Goal: Task Accomplishment & Management: Use online tool/utility

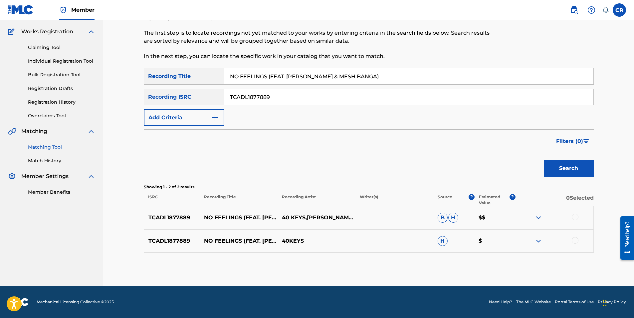
click at [279, 94] on input "TCADL1877889" at bounding box center [408, 97] width 369 height 16
paste input "QZ22B2100078"
type input "QZ22B2100078"
click at [366, 80] on input "NO FEELINGS (FEAT. ASIA KARIN & MESH BANGA)" at bounding box center [408, 76] width 369 height 16
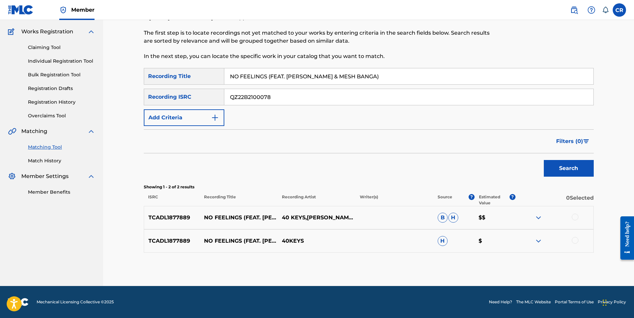
click at [366, 80] on input "NO FEELINGS (FEAT. ASIA KARIN & MESH BANGA)" at bounding box center [408, 76] width 369 height 16
paste input "UMB"
type input "NUMB"
click at [567, 166] on button "Search" at bounding box center [569, 168] width 50 height 17
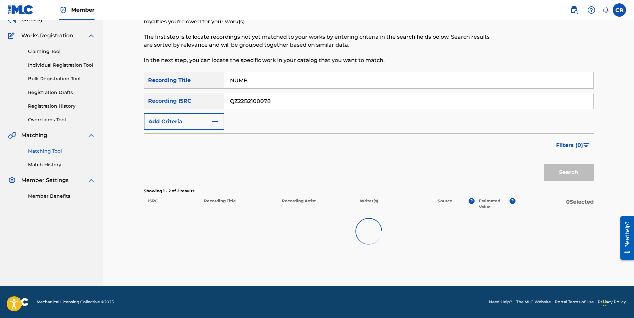
scroll to position [27, 0]
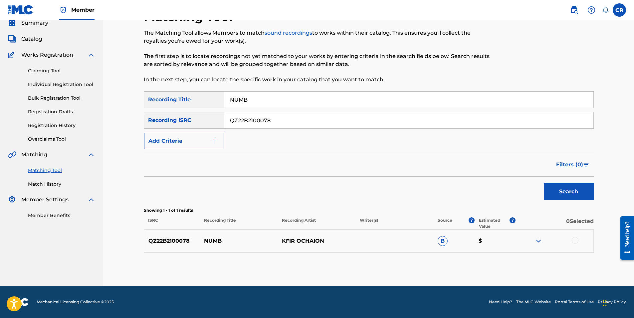
click at [343, 123] on input "QZ22B2100078" at bounding box center [408, 120] width 369 height 16
paste input "GBBGU1793004"
type input "GBBGU1793004"
click at [360, 95] on input "NUMB" at bounding box center [408, 100] width 369 height 16
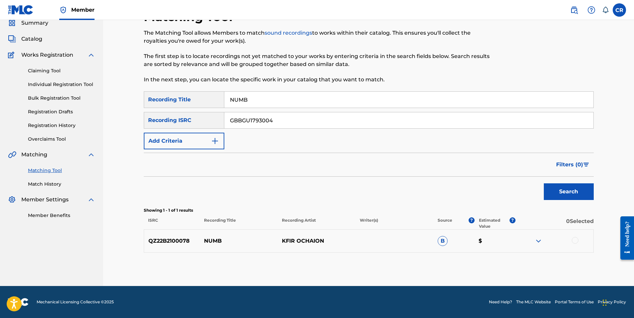
click at [360, 95] on input "NUMB" at bounding box center [408, 100] width 369 height 16
paste input "GOD SHALL WIPE ALL TEARS AWAY"
type input "GOD SHALL WIPE ALL TEARS AWAY"
click at [568, 193] on button "Search" at bounding box center [569, 191] width 50 height 17
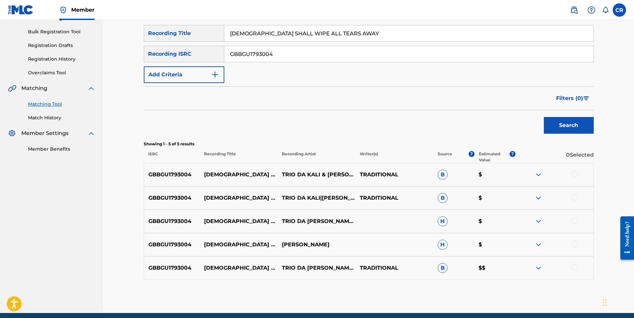
scroll to position [94, 0]
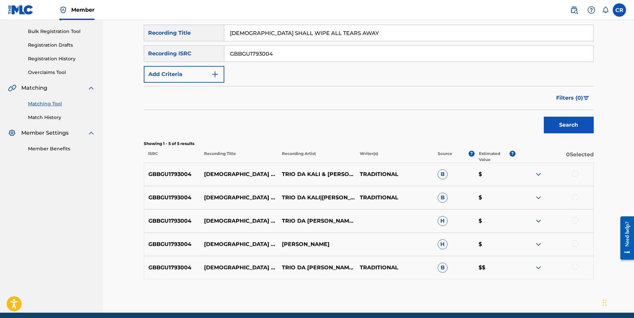
click at [341, 59] on input "GBBGU1793004" at bounding box center [408, 54] width 369 height 16
paste input "CA5KR1961453"
type input "CA5KR1961453"
click at [390, 44] on div "SearchWithCriteria55d5c8e2-6693-463b-977e-f267fa27682b Recording Title GOD SHAL…" at bounding box center [369, 54] width 450 height 58
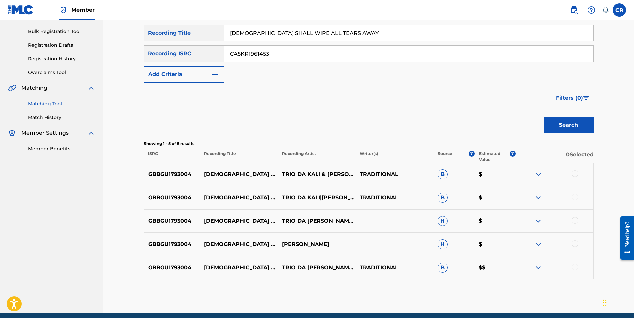
click at [386, 32] on input "GOD SHALL WIPE ALL TEARS AWAY" at bounding box center [408, 33] width 369 height 16
paste input "SUBSHOCK & EVANGELOS & TWINX - HEADBANGER"
type input "SUBSHOCK & EVANGELOS & TWINX - HEADBANGER"
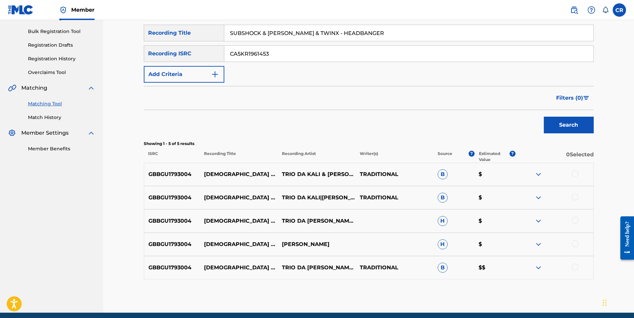
click at [575, 117] on button "Search" at bounding box center [569, 125] width 50 height 17
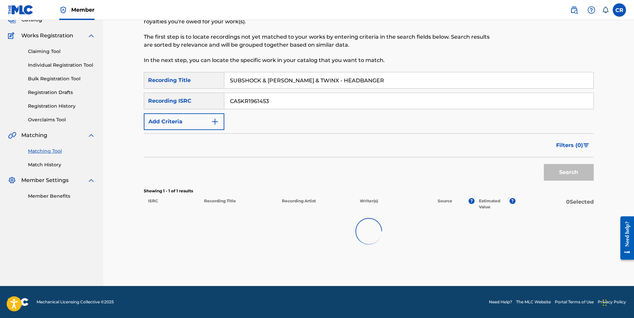
scroll to position [27, 0]
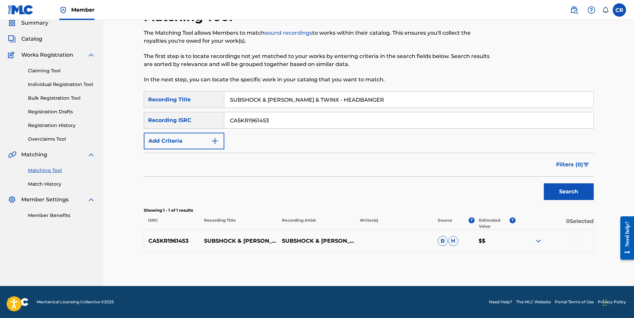
click at [361, 130] on div "SearchWithCriteria55d5c8e2-6693-463b-977e-f267fa27682b Recording Title SUBSHOCK…" at bounding box center [369, 120] width 450 height 58
click at [362, 124] on input "CA5KR1961453" at bounding box center [408, 120] width 369 height 16
paste input "QZVEM2382728"
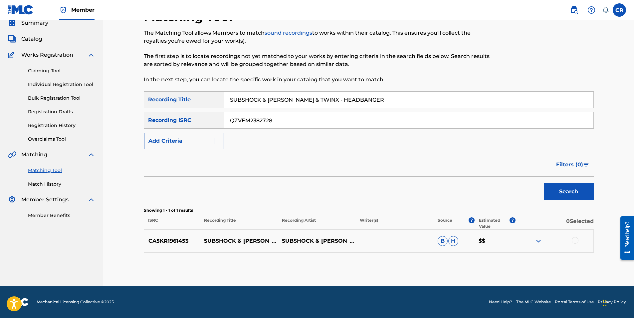
type input "QZVEM2382728"
click at [381, 105] on input "SUBSHOCK & EVANGELOS & TWINX - HEADBANGER" at bounding box center [408, 100] width 369 height 16
paste input "WELCOME TO NEW YORK"
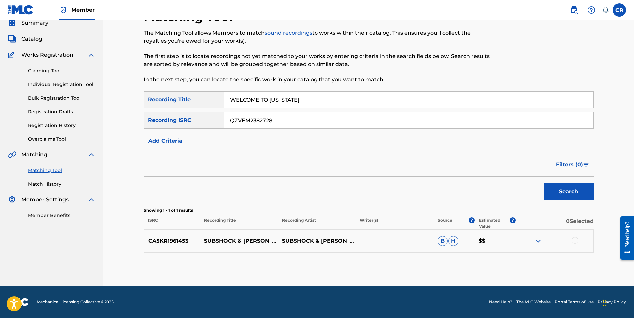
type input "WELCOME TO NEW YORK"
click at [568, 192] on button "Search" at bounding box center [569, 191] width 50 height 17
click at [328, 126] on input "QZVEM2382728" at bounding box center [408, 120] width 369 height 16
paste input "NLS6R1861585"
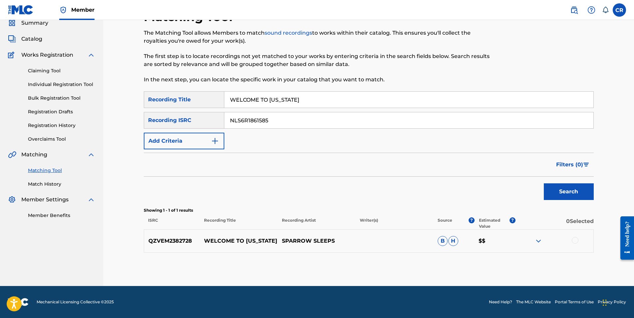
type input "NLS6R1861585"
click at [367, 108] on div "WELCOME TO NEW YORK" at bounding box center [409, 99] width 370 height 17
click at [368, 106] on input "WELCOME TO NEW YORK" at bounding box center [408, 100] width 369 height 16
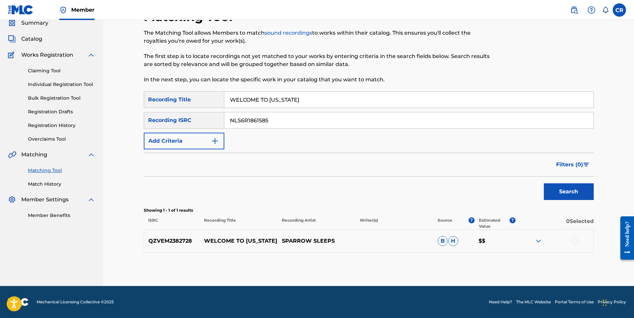
click at [368, 106] on input "WELCOME TO NEW YORK" at bounding box center [408, 100] width 369 height 16
paste input "NEVER"
type input "NEVER"
click at [562, 186] on button "Search" at bounding box center [569, 191] width 50 height 17
click at [323, 238] on p "COLE WESTERMAN" at bounding box center [317, 241] width 78 height 8
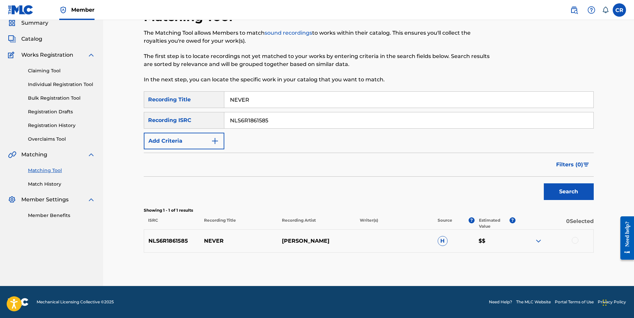
click at [323, 238] on p "COLE WESTERMAN" at bounding box center [317, 241] width 78 height 8
copy p "WESTERMAN"
click at [577, 240] on div at bounding box center [575, 240] width 7 height 7
click at [491, 260] on button "Match 1 Group" at bounding box center [468, 263] width 74 height 17
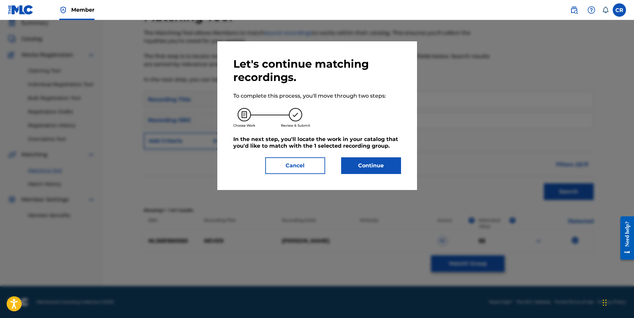
click at [384, 169] on button "Continue" at bounding box center [371, 165] width 60 height 17
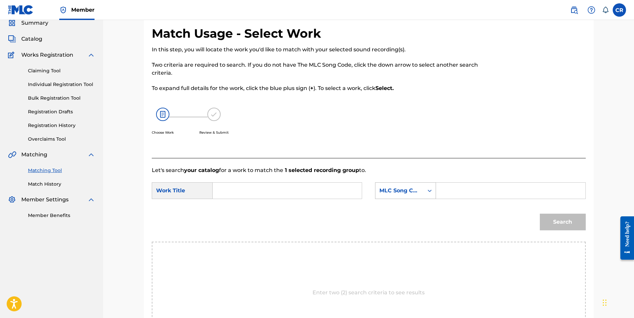
click at [406, 182] on form "SearchWithCriteriae9114b6c-dda3-46e0-a4fe-9c39c39dc472 Work Title SearchWithCri…" at bounding box center [369, 207] width 434 height 67
click at [407, 196] on div "MLC Song Code" at bounding box center [400, 190] width 48 height 13
click at [403, 210] on div "Writer Name" at bounding box center [406, 207] width 60 height 17
drag, startPoint x: 452, startPoint y: 195, endPoint x: 457, endPoint y: 193, distance: 5.4
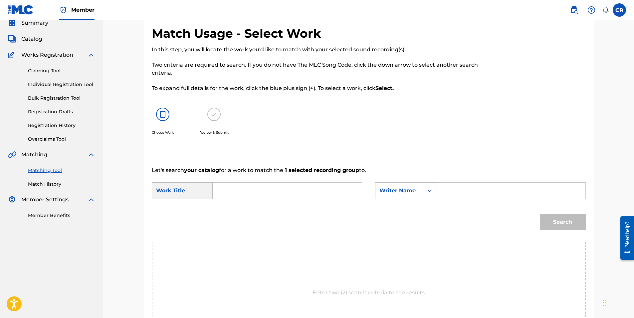
click at [454, 194] on input "Search Form" at bounding box center [511, 190] width 138 height 16
paste input "WESTERMAN"
type input "WESTERMAN"
click at [266, 189] on input "Search Form" at bounding box center [287, 190] width 138 height 16
paste input "NEVER"
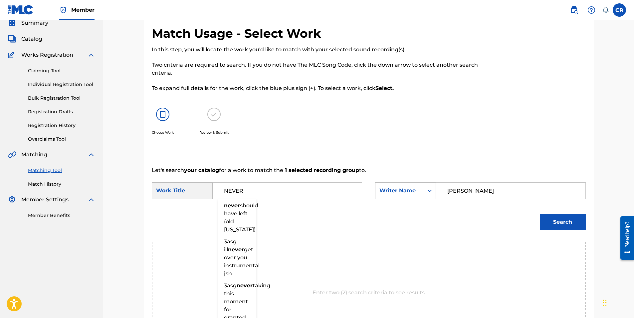
type input "NEVER"
click at [571, 222] on button "Search" at bounding box center [563, 221] width 46 height 17
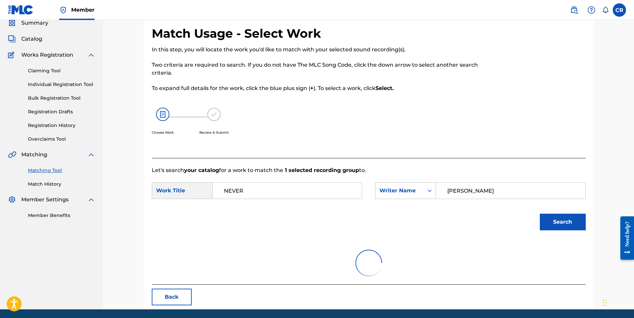
scroll to position [22, 0]
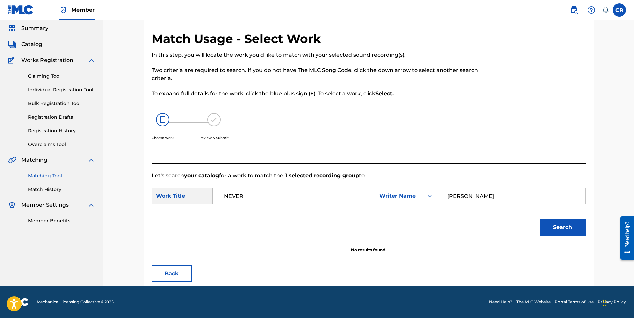
click at [179, 273] on button "Back" at bounding box center [172, 273] width 40 height 17
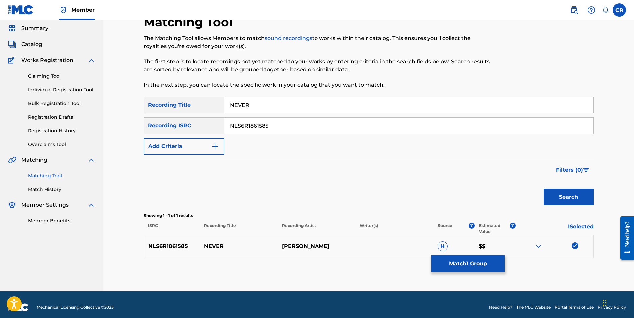
scroll to position [0, 0]
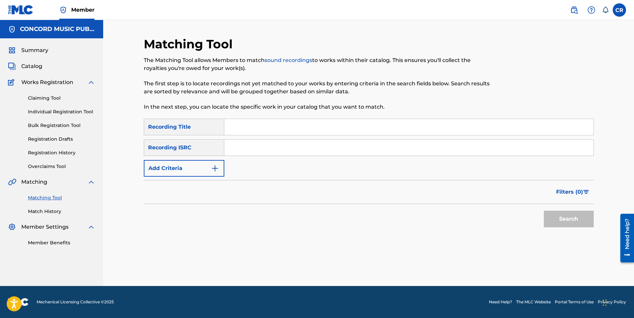
click at [316, 150] on input "Search Form" at bounding box center [408, 147] width 369 height 16
paste input "QZAMM2018689"
type input "QZAMM2018689"
drag, startPoint x: 369, startPoint y: 126, endPoint x: 378, endPoint y: 133, distance: 11.6
click at [369, 126] on input "Search Form" at bounding box center [408, 127] width 369 height 16
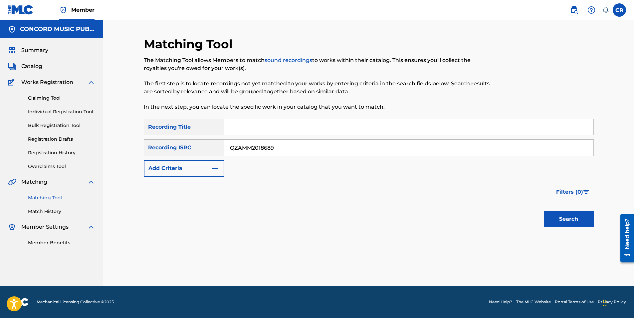
paste input "CRY"
type input "CRY"
click at [561, 218] on button "Search" at bounding box center [569, 218] width 50 height 17
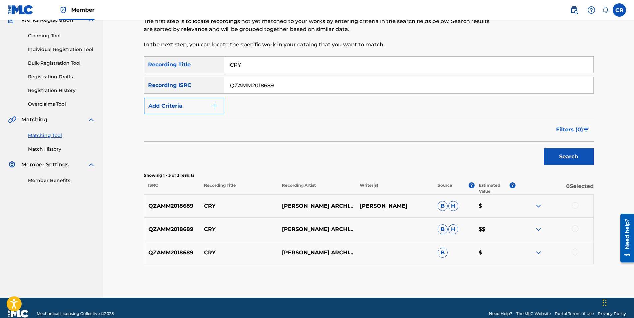
scroll to position [74, 0]
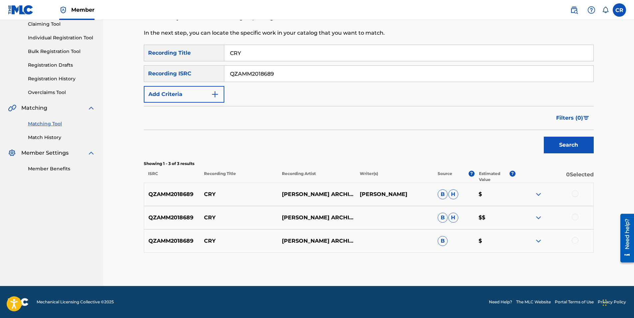
click at [342, 79] on input "QZAMM2018689" at bounding box center [408, 74] width 369 height 16
paste input "MXF360537187"
type input "MXF360537187"
click at [390, 59] on input "CRY" at bounding box center [408, 53] width 369 height 16
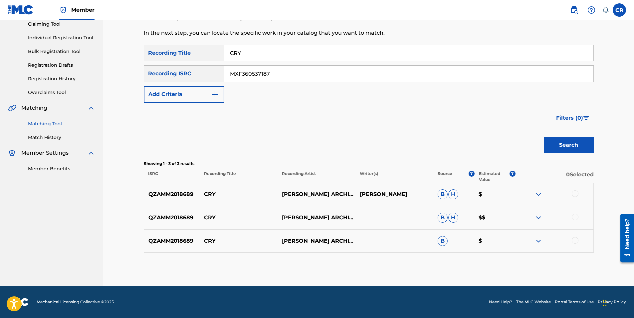
click at [390, 57] on input "CRY" at bounding box center [408, 53] width 369 height 16
paste input "LAS SEÃ‘ORAS, Y LOS PEDOS"
type input "LAS SEÃ‘ORAS, Y LOS PEDOS"
click at [552, 141] on button "Search" at bounding box center [569, 144] width 50 height 17
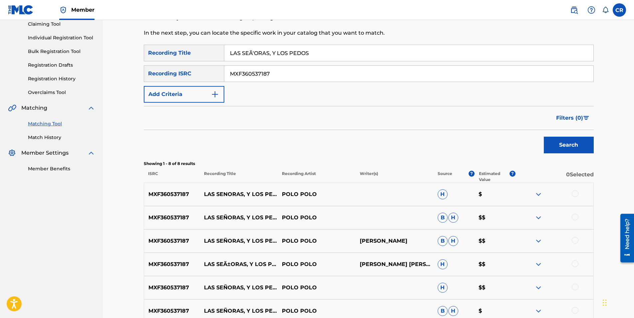
click at [390, 237] on p "LEOPOLDO GARCÍA BENÍTEZ PELÁEZ" at bounding box center [395, 241] width 78 height 8
click at [396, 237] on p "LEOPOLDO GARCÍA BENÍTEZ PELÁEZ" at bounding box center [395, 241] width 78 height 8
copy p "GARCÍA"
click at [579, 195] on div at bounding box center [555, 194] width 78 height 8
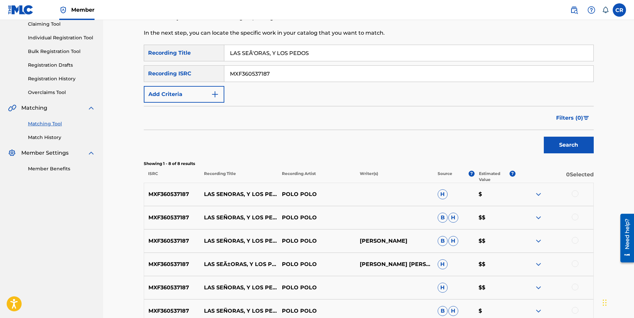
click at [577, 194] on div at bounding box center [575, 193] width 7 height 7
click at [575, 215] on div at bounding box center [575, 216] width 7 height 7
click at [577, 239] on div at bounding box center [575, 240] width 7 height 7
click at [576, 263] on div at bounding box center [575, 263] width 7 height 7
click at [576, 285] on div at bounding box center [575, 286] width 7 height 7
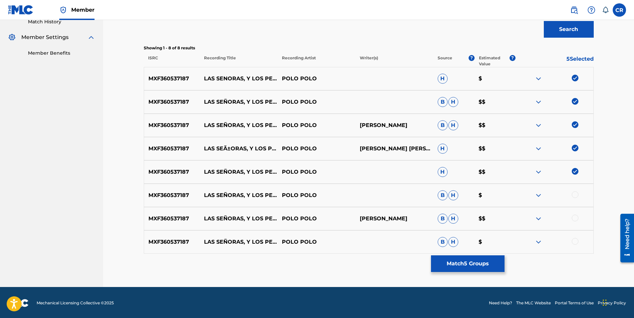
scroll to position [190, 0]
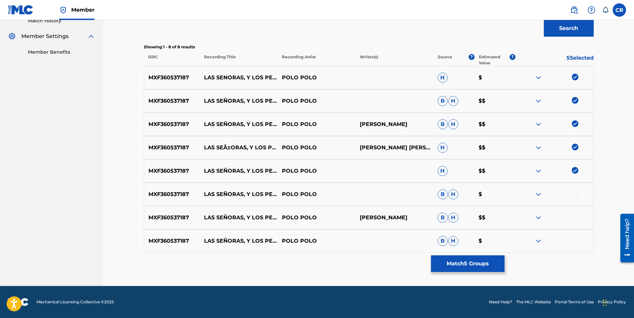
click at [573, 192] on div at bounding box center [575, 193] width 7 height 7
click at [576, 214] on div at bounding box center [575, 216] width 7 height 7
click at [574, 237] on div at bounding box center [575, 240] width 7 height 7
click at [503, 263] on button "Match 8 Groups" at bounding box center [468, 263] width 74 height 17
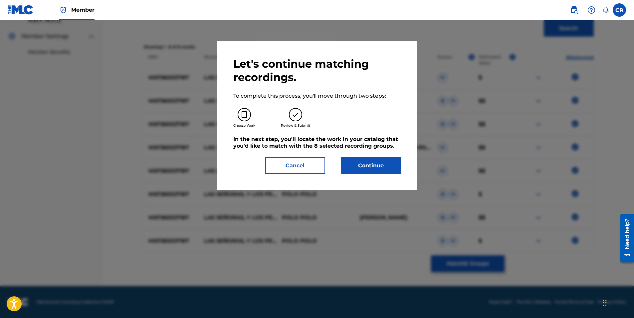
click at [363, 165] on button "Continue" at bounding box center [371, 165] width 60 height 17
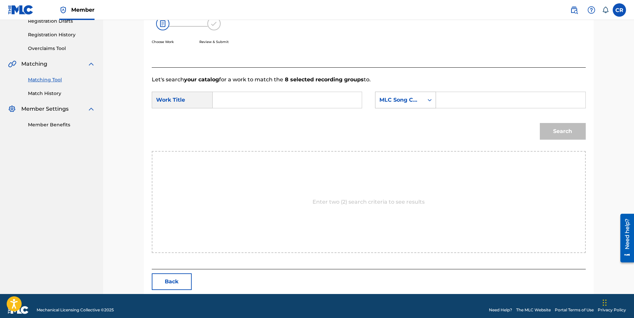
scroll to position [126, 0]
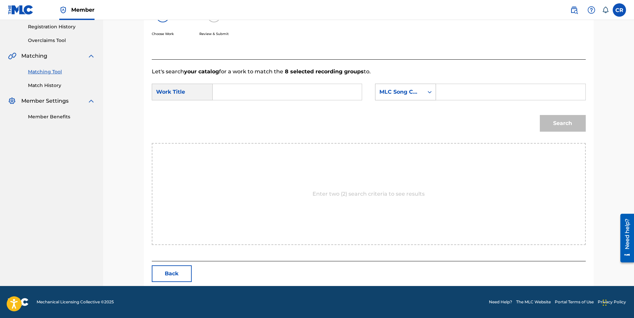
click at [409, 87] on div "MLC Song Code" at bounding box center [400, 92] width 48 height 13
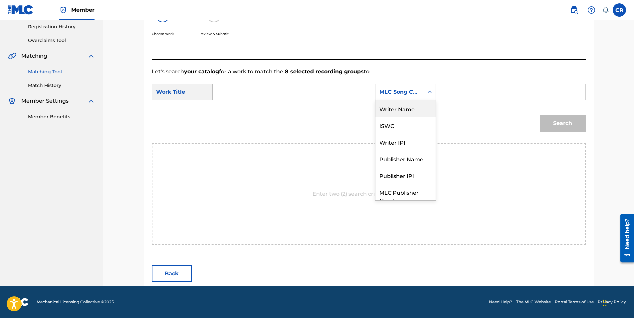
click at [410, 103] on div "Writer Name" at bounding box center [406, 108] width 60 height 17
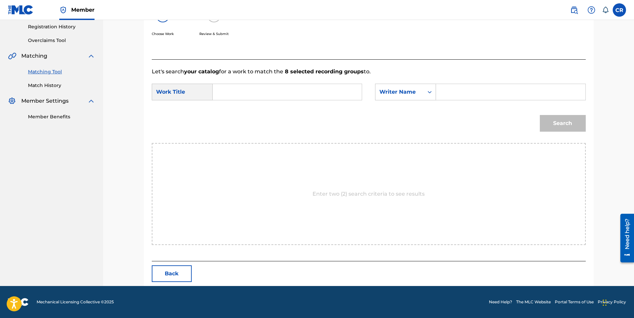
click at [456, 91] on input "Search Form" at bounding box center [511, 92] width 138 height 16
paste input "GARCÍA"
type input "GARCÍA"
click at [328, 100] on input "Search Form" at bounding box center [287, 92] width 138 height 16
paste input "LAS SEÃ‘ORAS, Y LOS PEDOS"
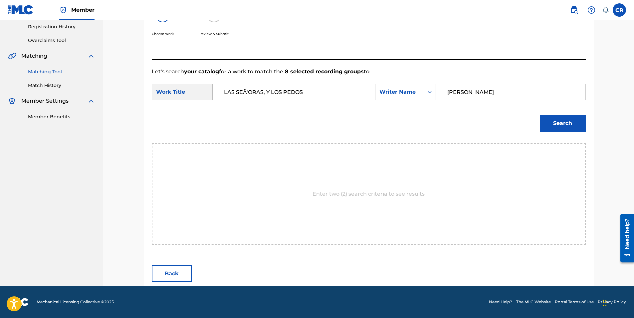
type input "LAS SEÃ‘ORAS, Y LOS PEDOS"
click at [555, 118] on button "Search" at bounding box center [563, 123] width 46 height 17
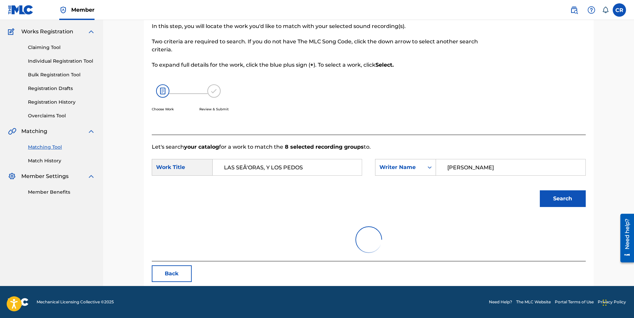
scroll to position [126, 0]
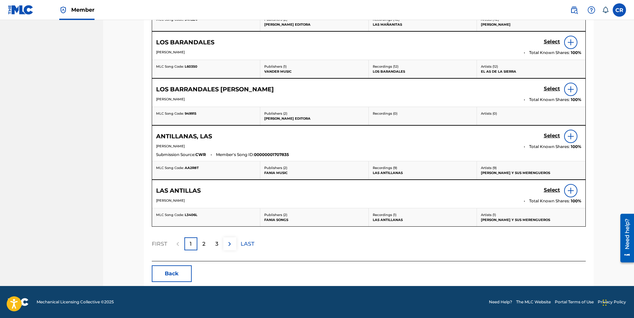
click at [180, 276] on button "Back" at bounding box center [172, 273] width 40 height 17
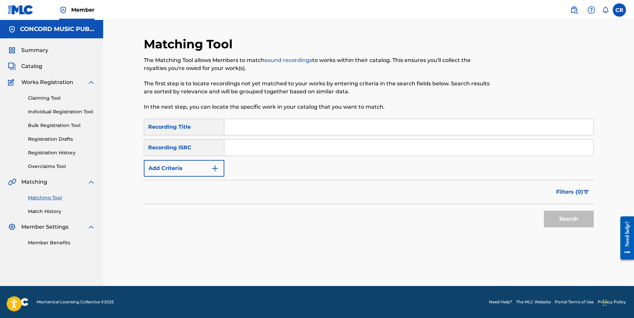
drag, startPoint x: 344, startPoint y: 147, endPoint x: 353, endPoint y: 160, distance: 16.1
click at [345, 147] on input "Search Form" at bounding box center [408, 147] width 369 height 16
paste input "BEP010490065"
type input "BEP010490065"
drag, startPoint x: 345, startPoint y: 127, endPoint x: 557, endPoint y: 201, distance: 225.0
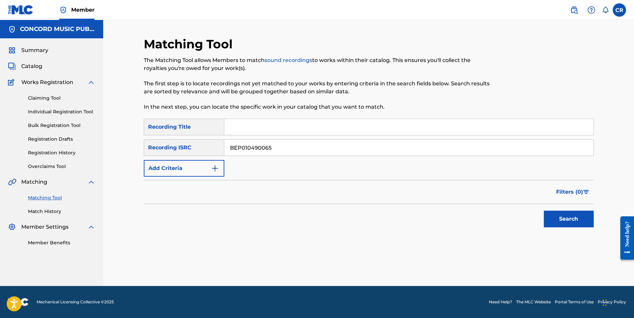
click at [345, 127] on input "Search Form" at bounding box center [408, 127] width 369 height 16
paste input "HARD TIMES"
type input "HARD TIMES"
click at [562, 215] on button "Search" at bounding box center [569, 218] width 50 height 17
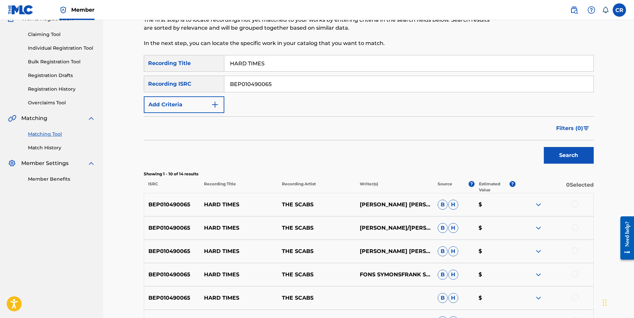
scroll to position [67, 0]
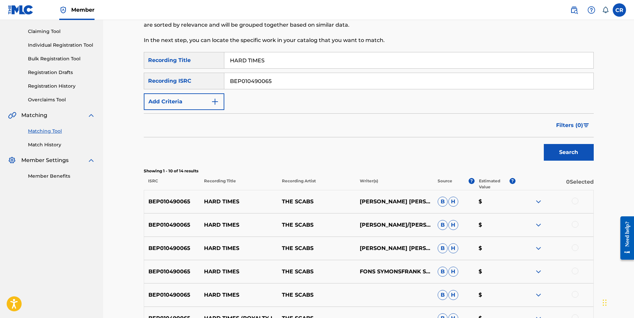
click at [375, 200] on p "FONS SYMONS, GUY SWINNEN, WILLY LAMBREGT" at bounding box center [395, 201] width 78 height 8
copy p "SWINNEN"
click at [374, 205] on p "FONS SYMONS, GUY SWINNEN, WILLY LAMBREGT" at bounding box center [395, 201] width 78 height 8
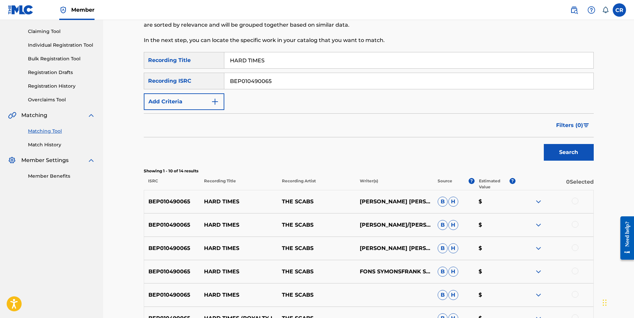
copy p "LAMBREGT"
click at [575, 200] on div at bounding box center [575, 200] width 7 height 7
click at [577, 224] on div at bounding box center [575, 224] width 7 height 7
click at [576, 248] on div at bounding box center [575, 247] width 7 height 7
click at [574, 268] on div at bounding box center [575, 270] width 7 height 7
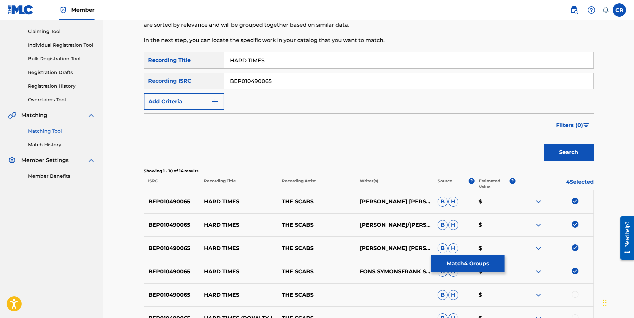
click at [575, 294] on div at bounding box center [575, 294] width 7 height 7
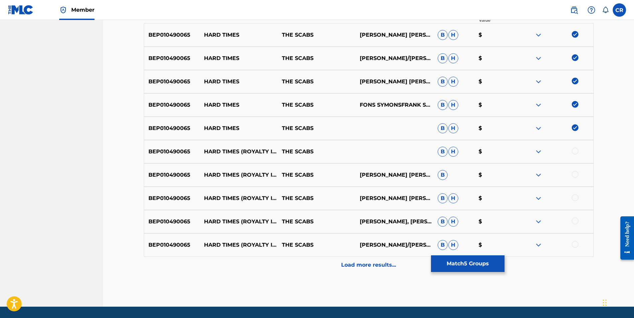
click at [576, 152] on div at bounding box center [575, 150] width 7 height 7
click at [576, 173] on div at bounding box center [575, 174] width 7 height 7
click at [575, 194] on div "BEP010490065 HARD TIMES (ROYALTY IN EXILE) THE SCABS FONS SYMONS, FRANK SAENEN …" at bounding box center [369, 197] width 450 height 23
click at [574, 199] on div at bounding box center [575, 197] width 7 height 7
click at [577, 220] on div at bounding box center [575, 220] width 7 height 7
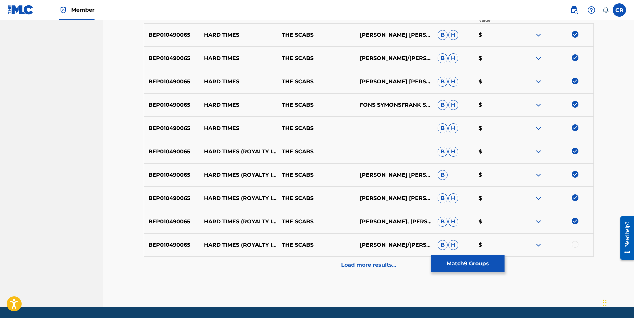
click at [576, 245] on div at bounding box center [575, 244] width 7 height 7
click at [570, 258] on div "Load more results..." at bounding box center [369, 264] width 450 height 17
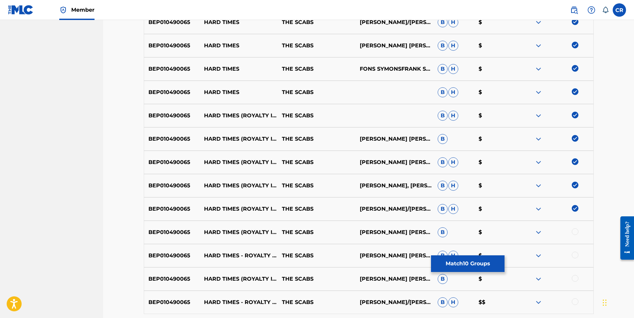
scroll to position [330, 0]
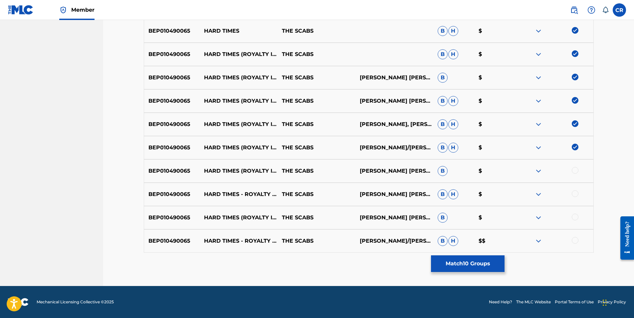
click at [577, 171] on div at bounding box center [575, 170] width 7 height 7
click at [575, 192] on div at bounding box center [575, 193] width 7 height 7
click at [574, 217] on div at bounding box center [575, 216] width 7 height 7
click at [574, 239] on div at bounding box center [575, 240] width 7 height 7
click at [496, 266] on button "Match 14 Groups" at bounding box center [468, 263] width 74 height 17
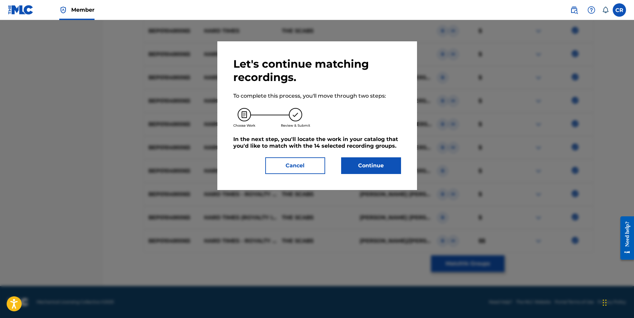
click at [366, 163] on button "Continue" at bounding box center [371, 165] width 60 height 17
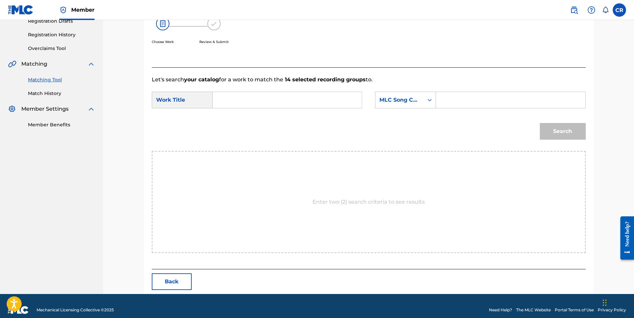
scroll to position [126, 0]
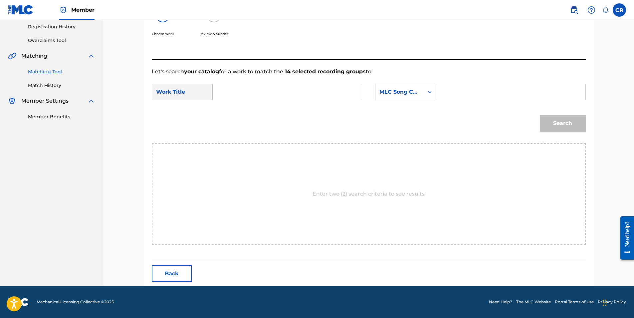
click at [410, 99] on div "MLC Song Code" at bounding box center [405, 92] width 61 height 17
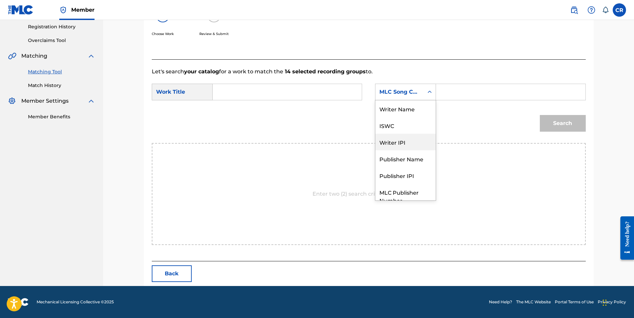
scroll to position [0, 0]
click at [412, 111] on div "Writer Name" at bounding box center [406, 108] width 60 height 17
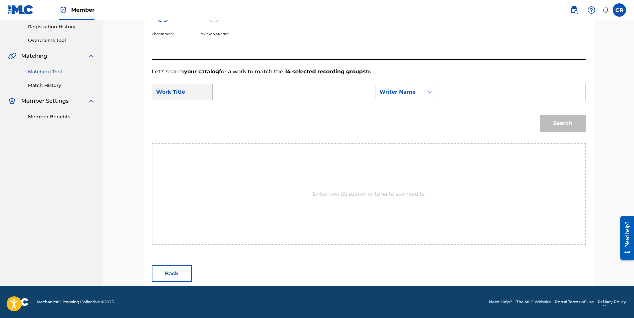
click at [460, 95] on input "Search Form" at bounding box center [511, 92] width 138 height 16
paste input "LAMBREGT"
type input "LAMBREGT"
click at [279, 92] on input "Search Form" at bounding box center [287, 92] width 138 height 16
paste input "HARD TIMES"
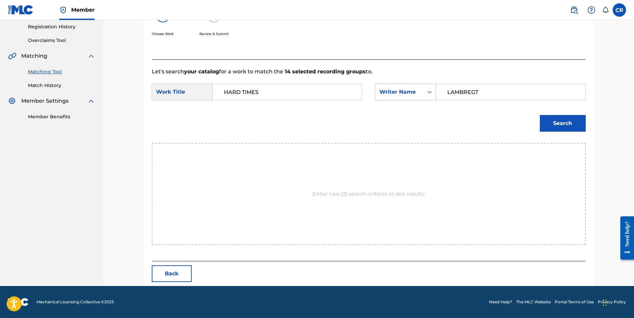
type input "HARD TIMES"
click at [550, 122] on button "Search" at bounding box center [563, 123] width 46 height 17
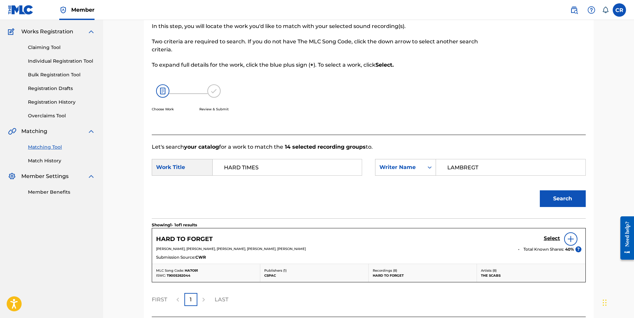
scroll to position [106, 0]
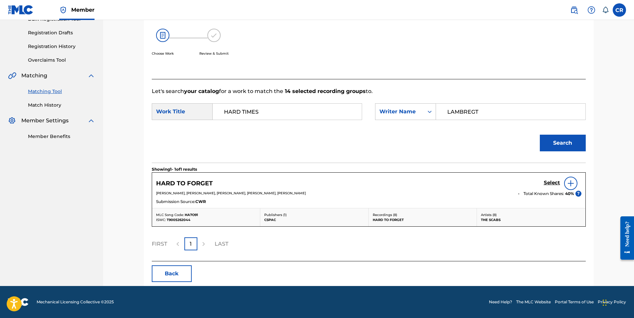
click at [168, 279] on button "Back" at bounding box center [172, 273] width 40 height 17
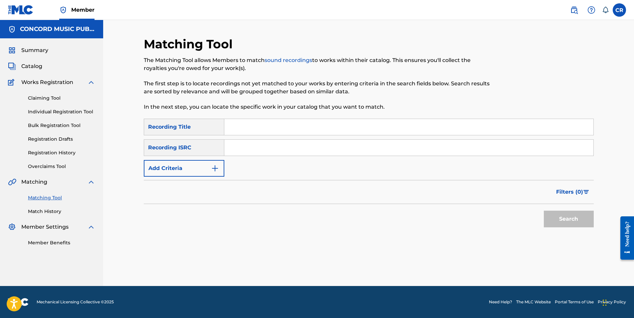
click at [355, 152] on input "Search Form" at bounding box center [408, 147] width 369 height 16
paste input "USBC10403052"
type input "USBC10403052"
click at [351, 127] on input "Search Form" at bounding box center [408, 127] width 369 height 16
paste input "LA GAZZA LADRA / THE THIEVING MAGPIE OVERTURE"
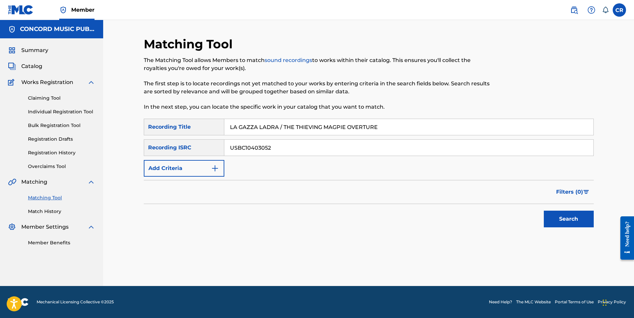
type input "LA GAZZA LADRA / THE THIEVING MAGPIE OVERTURE"
click at [562, 211] on button "Search" at bounding box center [569, 218] width 50 height 17
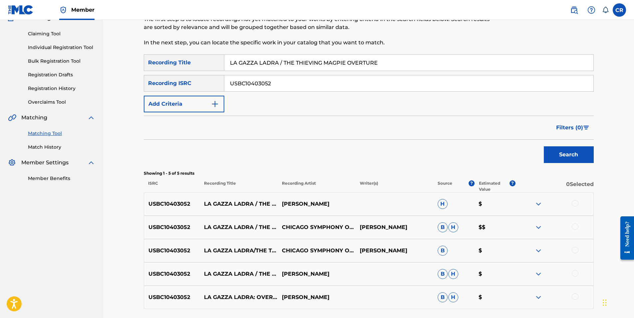
scroll to position [67, 0]
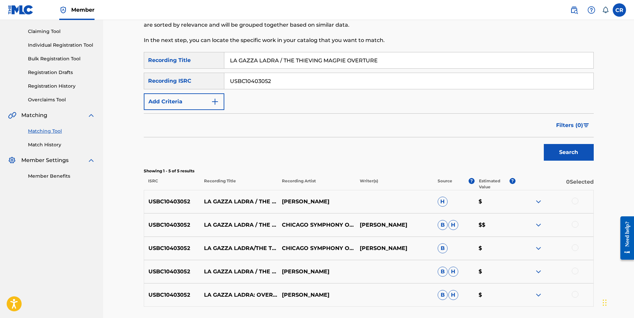
click at [399, 223] on p "GIOACHINO ROSSINI" at bounding box center [395, 225] width 78 height 8
copy p "ROSSINI"
click at [575, 201] on div at bounding box center [575, 200] width 7 height 7
click at [575, 222] on div at bounding box center [575, 224] width 7 height 7
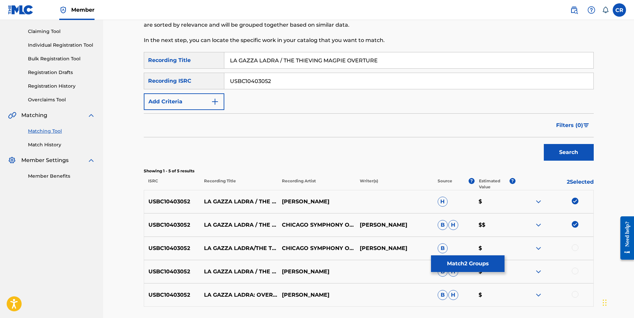
click at [578, 246] on div at bounding box center [575, 247] width 7 height 7
click at [576, 271] on div at bounding box center [575, 270] width 7 height 7
click at [578, 294] on div at bounding box center [575, 294] width 7 height 7
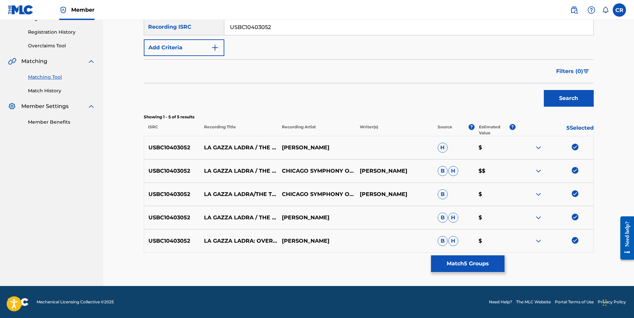
click at [492, 264] on button "Match 5 Groups" at bounding box center [468, 263] width 74 height 17
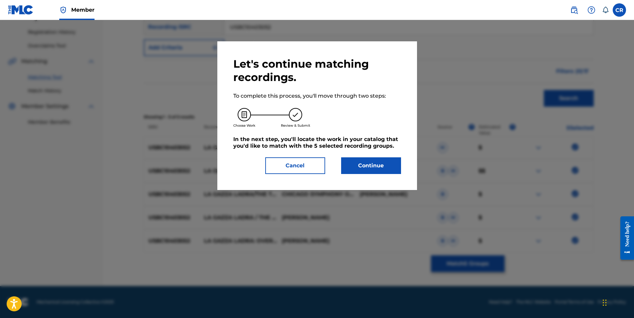
click at [383, 166] on button "Continue" at bounding box center [371, 165] width 60 height 17
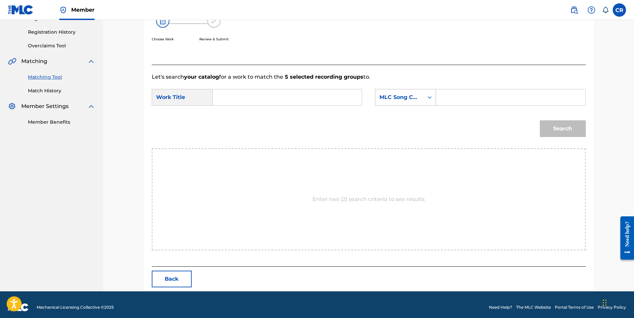
drag, startPoint x: 417, startPoint y: 107, endPoint x: 412, endPoint y: 104, distance: 6.2
click at [414, 105] on div "SearchWithCriteria9b2f7d79-6cf5-42f9-ba2d-7518fa09ed25 Work Title SearchWithCri…" at bounding box center [369, 99] width 434 height 21
click at [413, 103] on div "MLC Song Code" at bounding box center [405, 97] width 61 height 17
click at [414, 113] on div "Writer Name" at bounding box center [406, 114] width 60 height 17
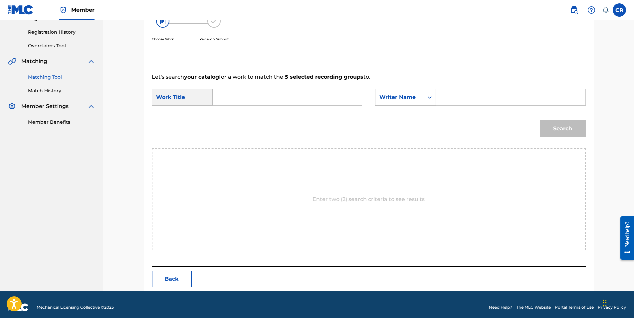
click at [491, 94] on input "Search Form" at bounding box center [511, 97] width 138 height 16
paste input "ROSSINI"
type input "ROSSINI"
click at [322, 94] on input "Search Form" at bounding box center [287, 97] width 138 height 16
paste input "LA GAZZA LADRA / THE THIEVING MAGPIE OVERTURE"
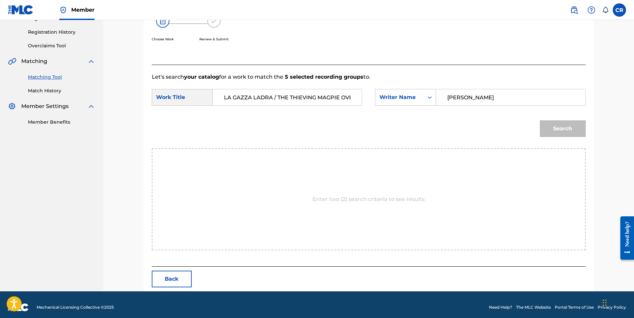
scroll to position [0, 20]
type input "LA GAZZA LADRA / THE THIEVING MAGPIE OVERTURE"
click at [582, 133] on button "Search" at bounding box center [563, 128] width 46 height 17
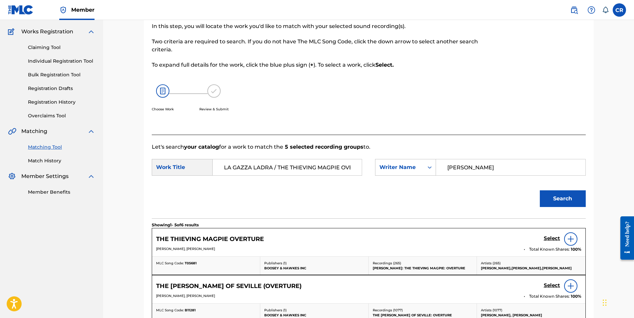
scroll to position [121, 0]
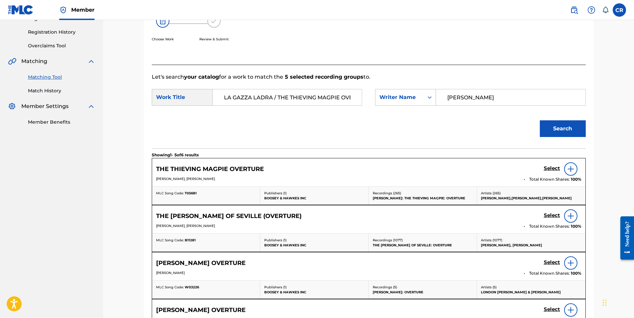
click at [553, 170] on h5 "Select" at bounding box center [552, 168] width 16 height 6
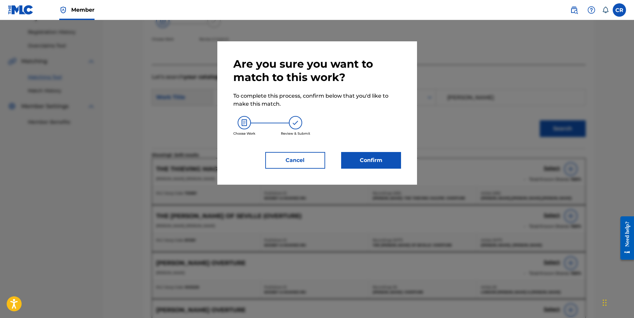
click at [394, 164] on button "Confirm" at bounding box center [371, 160] width 60 height 17
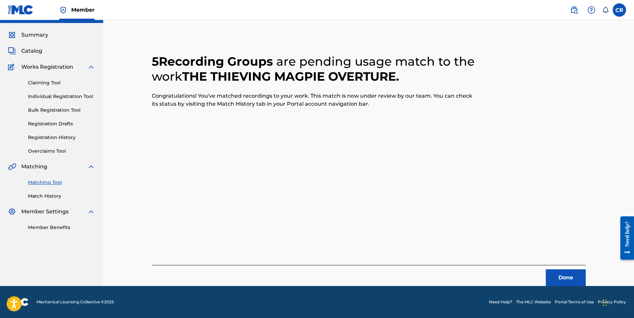
scroll to position [15, 0]
click at [554, 270] on button "Done" at bounding box center [566, 277] width 40 height 17
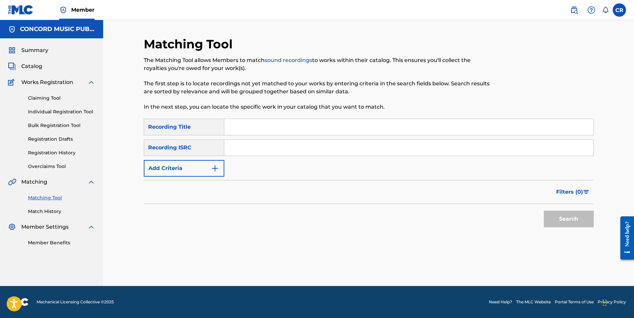
drag, startPoint x: 342, startPoint y: 154, endPoint x: 344, endPoint y: 159, distance: 6.0
click at [342, 154] on input "Search Form" at bounding box center [408, 147] width 369 height 16
paste input "USA370544390"
click at [342, 151] on input "USA370544390" at bounding box center [408, 147] width 369 height 16
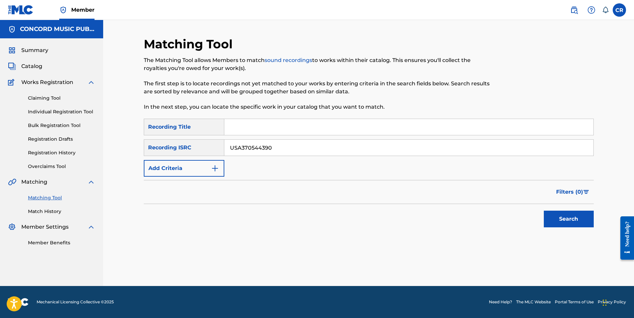
paste input "YAH1500056"
type input "USYAH1500056"
click at [331, 126] on input "Search Form" at bounding box center [408, 127] width 369 height 16
paste input "WILDFLOWER"
type input "WILDFLOWER"
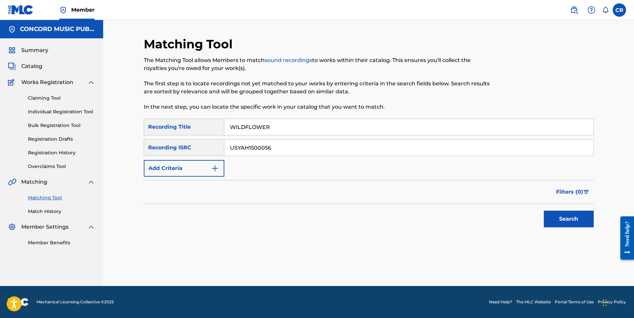
click at [555, 220] on button "Search" at bounding box center [569, 218] width 50 height 17
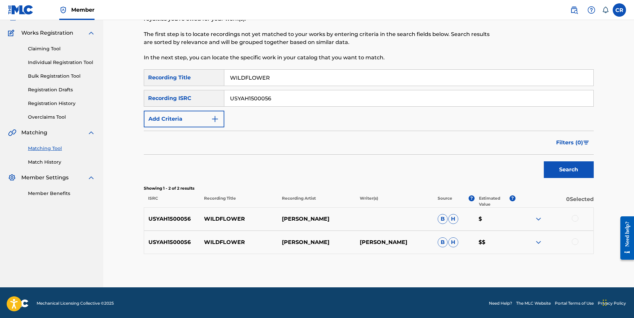
scroll to position [51, 0]
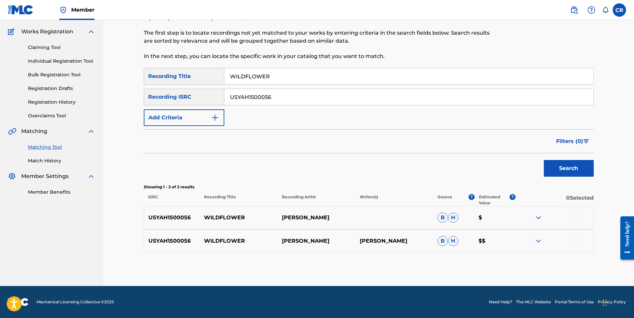
click at [393, 238] on p "FLO MORRISSEY" at bounding box center [395, 241] width 78 height 8
copy p "MORRISSEY"
click at [575, 217] on div at bounding box center [575, 216] width 7 height 7
click at [577, 239] on div at bounding box center [575, 240] width 7 height 7
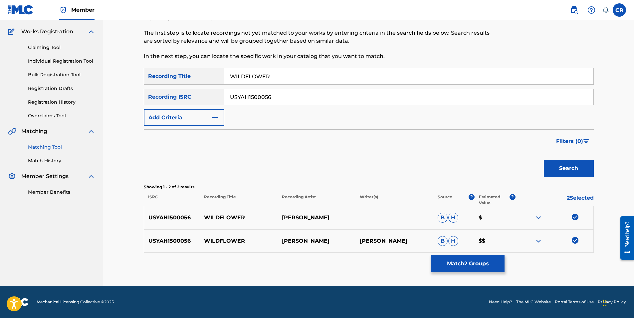
click at [482, 264] on button "Match 2 Groups" at bounding box center [468, 263] width 74 height 17
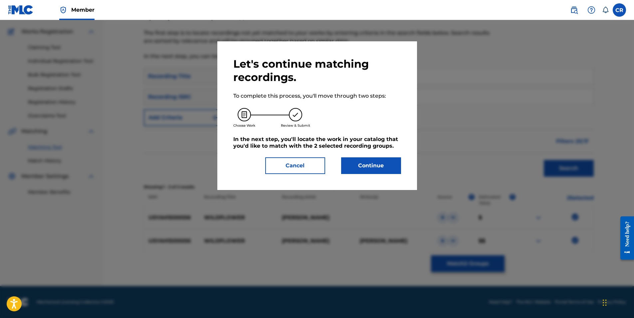
click at [367, 168] on button "Continue" at bounding box center [371, 165] width 60 height 17
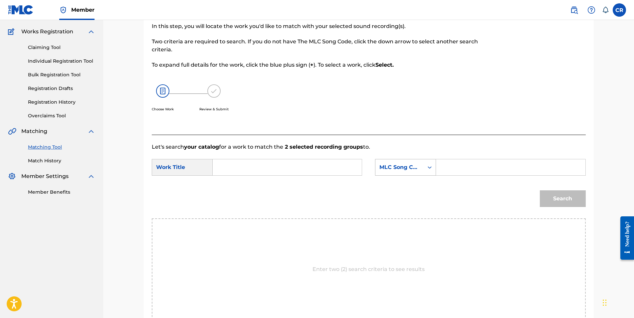
click at [404, 165] on div "MLC Song Code" at bounding box center [400, 167] width 40 height 8
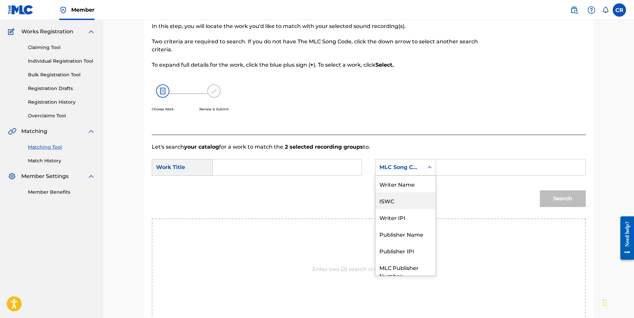
scroll to position [0, 0]
click at [409, 177] on div "Writer Name" at bounding box center [406, 183] width 60 height 17
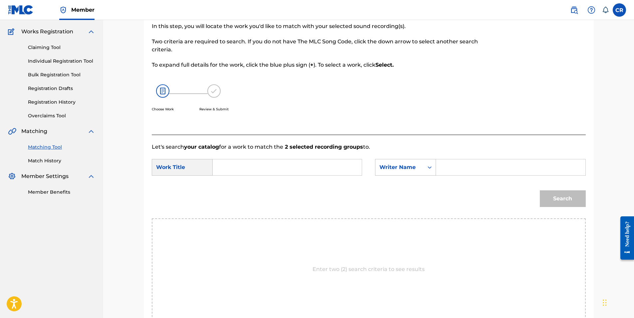
click at [464, 168] on input "Search Form" at bounding box center [511, 167] width 138 height 16
type input "MORRISSEY"
click at [330, 168] on input "Search Form" at bounding box center [287, 167] width 138 height 16
paste input "WILDFLOWER"
type input "WILDFLOWER"
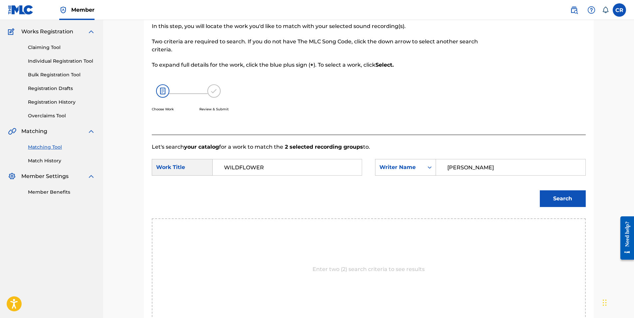
click at [544, 196] on button "Search" at bounding box center [563, 198] width 46 height 17
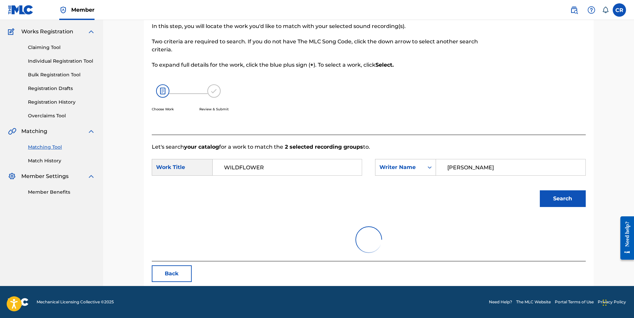
scroll to position [22, 0]
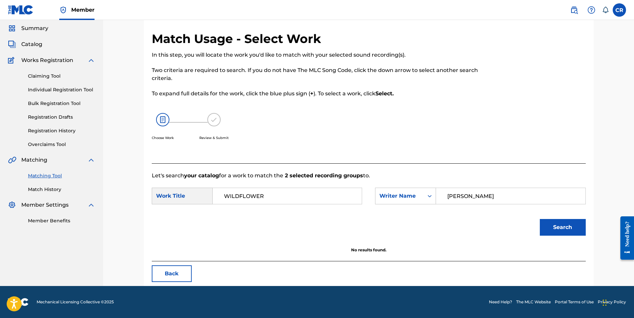
click at [174, 269] on button "Back" at bounding box center [172, 273] width 40 height 17
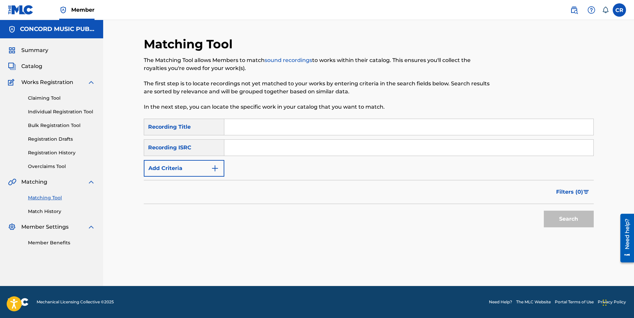
click at [350, 141] on input "Search Form" at bounding box center [408, 147] width 369 height 16
paste input "QZHZ52071024"
type input "QZHZ52071024"
drag, startPoint x: 343, startPoint y: 126, endPoint x: 498, endPoint y: 185, distance: 166.4
click at [343, 126] on input "Search Form" at bounding box center [408, 127] width 369 height 16
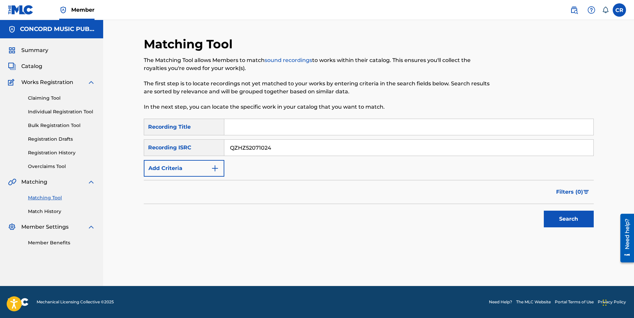
paste input "EL CORRIDO DEL COYOTE"
type input "EL CORRIDO DEL COYOTE"
click at [560, 217] on button "Search" at bounding box center [569, 218] width 50 height 17
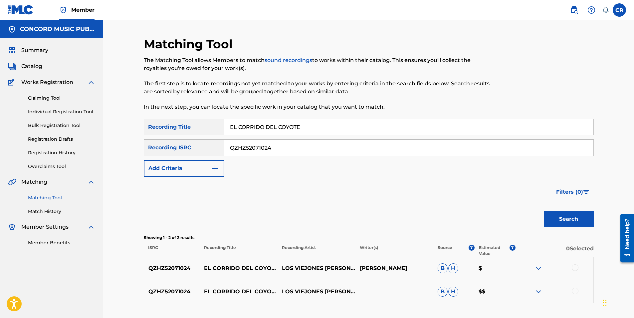
click at [400, 271] on p "PAULINO VARGAS" at bounding box center [395, 268] width 78 height 8
copy p "VARGAS"
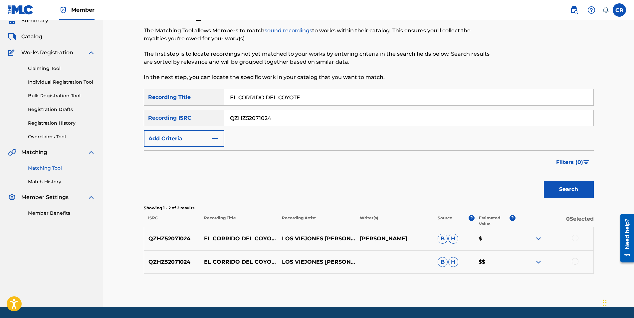
scroll to position [51, 0]
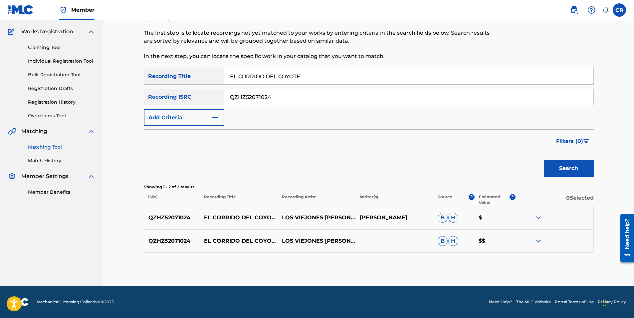
click at [575, 216] on div at bounding box center [575, 216] width 7 height 7
click at [576, 239] on div at bounding box center [575, 240] width 7 height 7
click at [484, 262] on button "Match 2 Groups" at bounding box center [468, 263] width 74 height 17
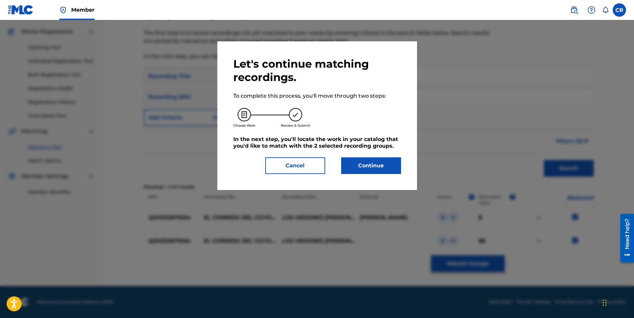
click at [397, 168] on button "Continue" at bounding box center [371, 165] width 60 height 17
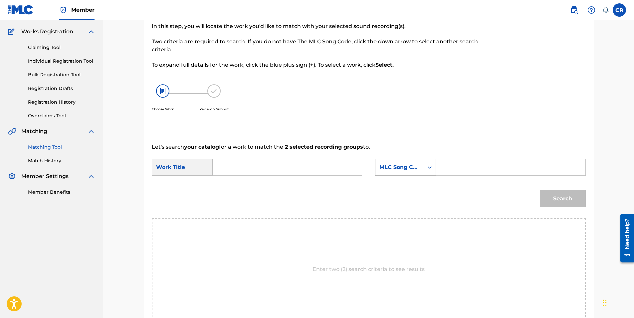
click at [419, 168] on div "MLC Song Code" at bounding box center [400, 167] width 40 height 8
click at [411, 188] on div "Writer Name" at bounding box center [406, 183] width 60 height 17
click at [472, 170] on input "Search Form" at bounding box center [511, 167] width 138 height 16
paste input "VARGAS"
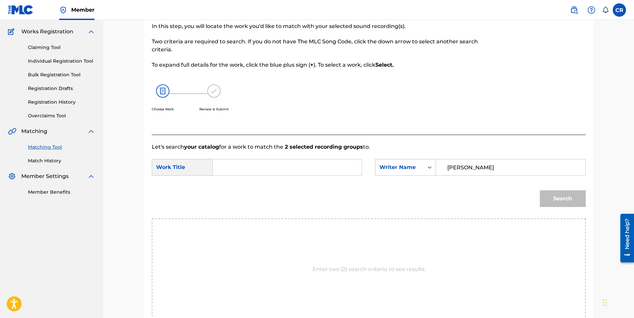
type input "VARGAS"
click at [328, 174] on input "Search Form" at bounding box center [287, 167] width 138 height 16
paste input "EL CORRIDO DEL COYOTE"
type input "EL CORRIDO DEL COYOTE"
drag, startPoint x: 564, startPoint y: 202, endPoint x: 555, endPoint y: 197, distance: 10.4
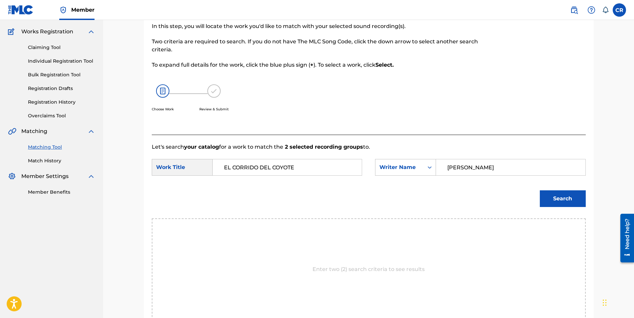
click at [563, 202] on button "Search" at bounding box center [563, 198] width 46 height 17
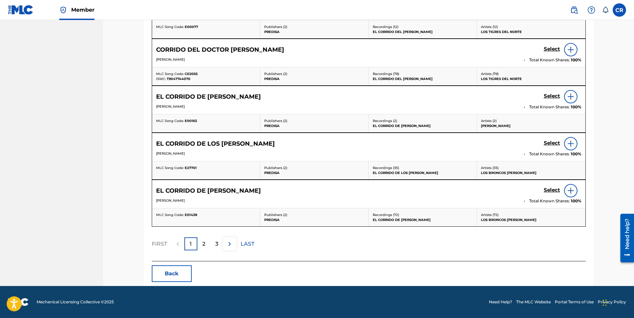
click at [179, 271] on button "Back" at bounding box center [172, 273] width 40 height 17
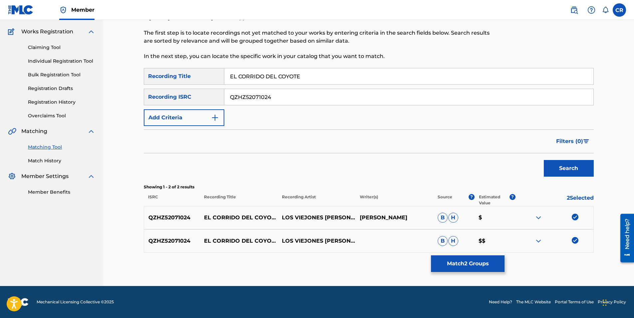
scroll to position [51, 0]
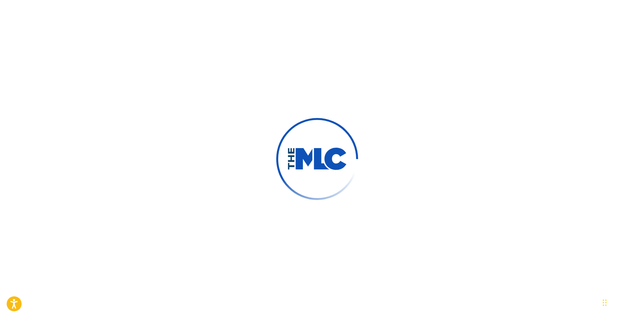
click at [257, 113] on div at bounding box center [317, 159] width 634 height 318
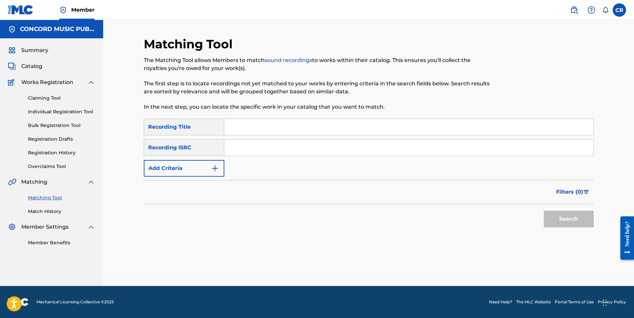
click at [309, 152] on input "Search Form" at bounding box center [408, 147] width 369 height 16
paste input "QZHZ52071024"
click at [310, 126] on input "Search Form" at bounding box center [408, 127] width 369 height 16
click at [314, 152] on input "QZHZ52071024" at bounding box center [408, 147] width 369 height 16
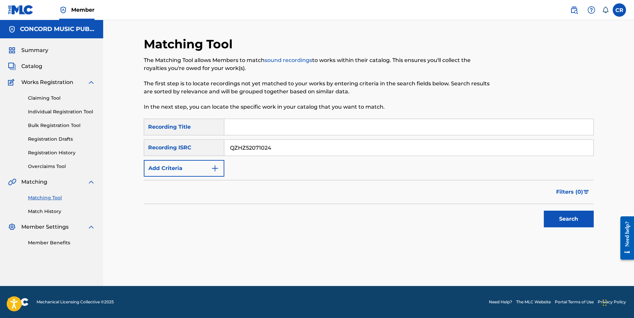
paste input "USSJE1000019"
type input "USSJE1000019"
drag, startPoint x: 327, startPoint y: 129, endPoint x: 453, endPoint y: 189, distance: 140.4
click at [327, 129] on input "Search Form" at bounding box center [408, 127] width 369 height 16
paste input "[PERSON_NAME]"
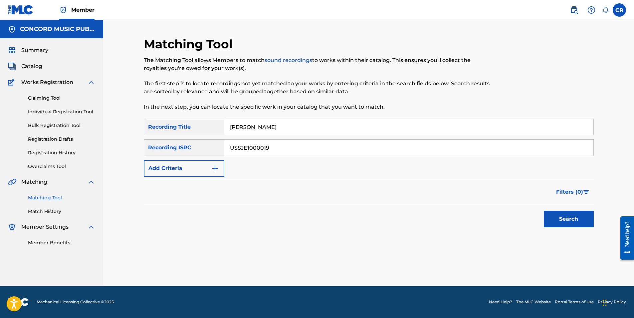
type input "[PERSON_NAME]"
click at [563, 220] on button "Search" at bounding box center [569, 218] width 50 height 17
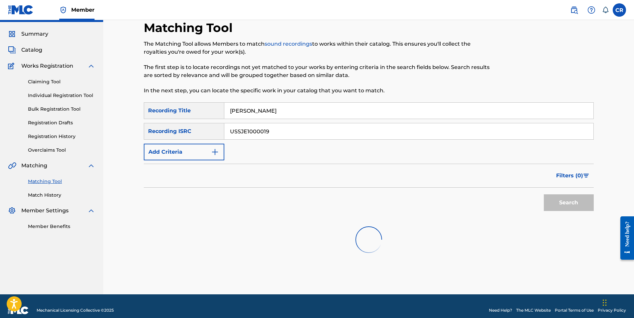
scroll to position [25, 0]
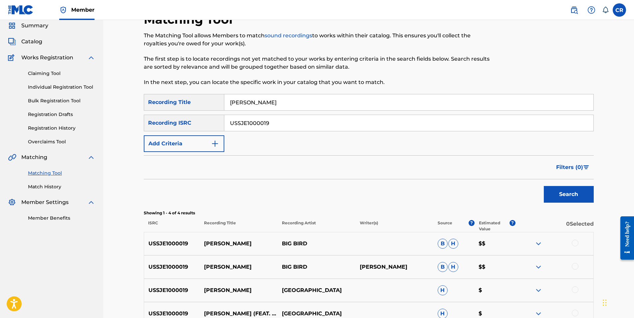
click at [377, 261] on div "USSJE1000019 [PERSON_NAME] BIG [PERSON_NAME] [PERSON_NAME] $$" at bounding box center [369, 266] width 450 height 23
copy p "TIMMENS"
click at [575, 242] on div at bounding box center [575, 242] width 7 height 7
click at [573, 266] on div at bounding box center [575, 266] width 7 height 7
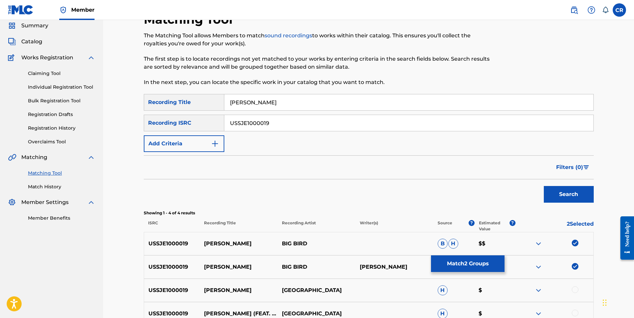
click at [576, 290] on div at bounding box center [575, 289] width 7 height 7
click at [575, 312] on div at bounding box center [575, 312] width 7 height 7
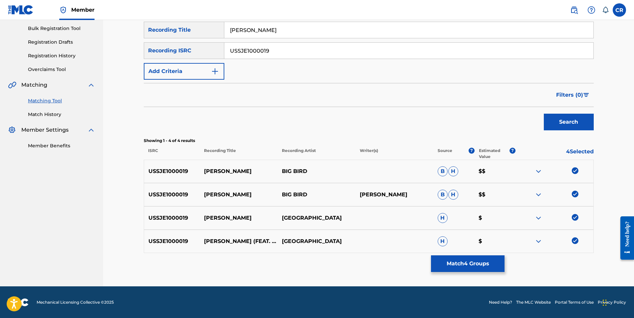
scroll to position [97, 0]
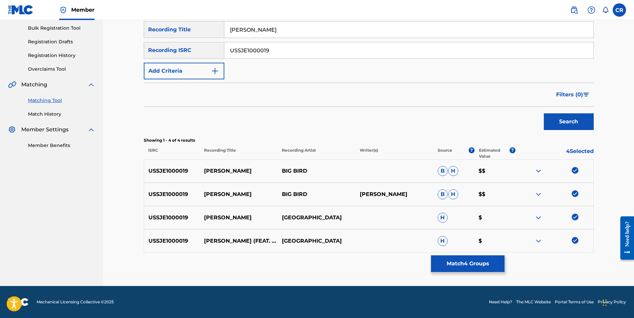
click at [498, 265] on button "Match 4 Groups" at bounding box center [468, 263] width 74 height 17
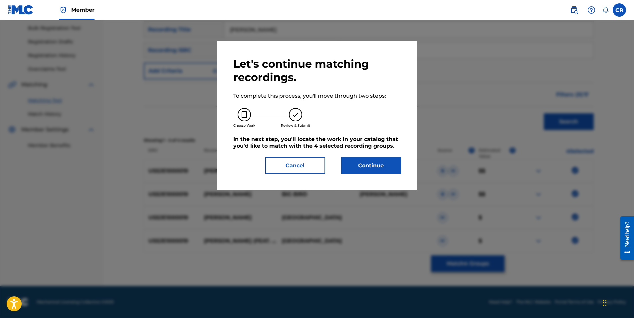
click at [355, 166] on button "Continue" at bounding box center [371, 165] width 60 height 17
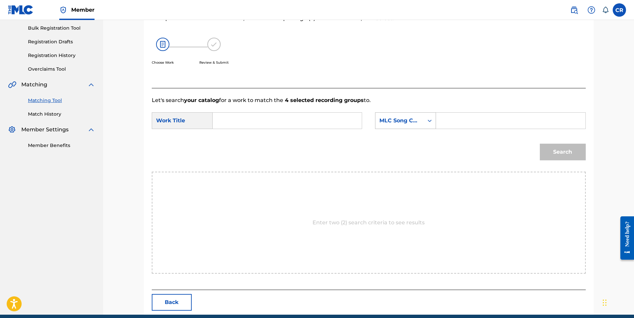
click at [398, 114] on div "MLC Song Code" at bounding box center [400, 120] width 48 height 13
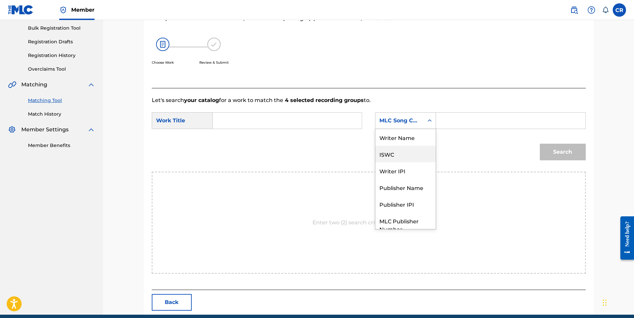
scroll to position [0, 0]
click at [399, 138] on div "Writer Name" at bounding box center [406, 137] width 60 height 17
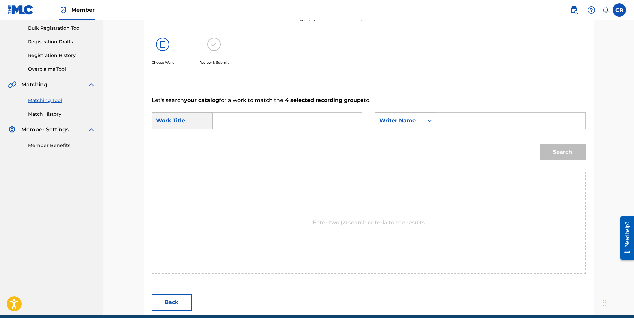
click at [462, 121] on input "Search Form" at bounding box center [511, 121] width 138 height 16
paste input "TIMMENS"
type input "TIMMENS"
click at [315, 125] on input "Search Form" at bounding box center [287, 121] width 138 height 16
paste input "[PERSON_NAME]"
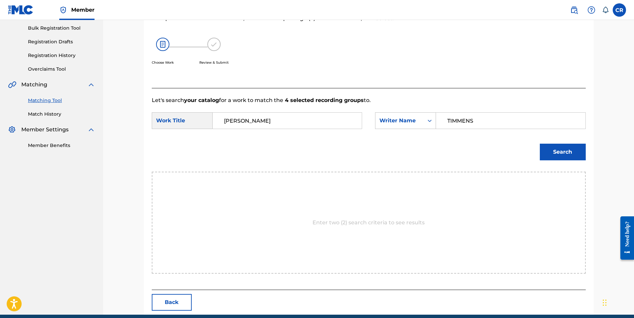
type input "[PERSON_NAME]"
click at [544, 145] on button "Search" at bounding box center [563, 151] width 46 height 17
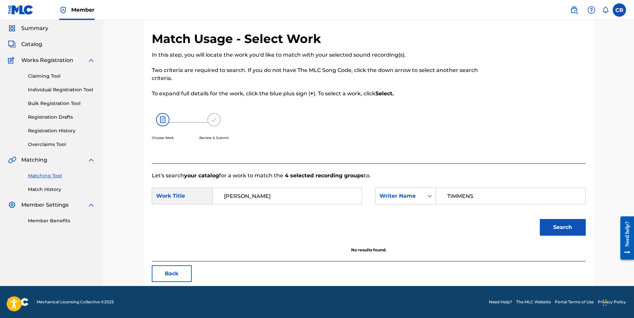
scroll to position [22, 0]
click at [151, 274] on div "Match Usage - Select Work In this step, you will locate the work you'd like to …" at bounding box center [369, 158] width 450 height 254
drag, startPoint x: 154, startPoint y: 276, endPoint x: 137, endPoint y: 202, distance: 75.5
click at [154, 276] on button "Back" at bounding box center [172, 273] width 40 height 17
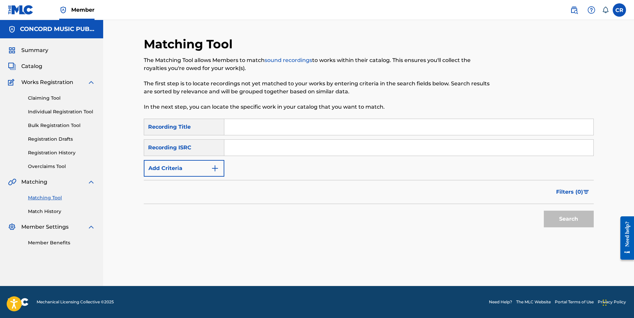
click at [320, 151] on input "Search Form" at bounding box center [408, 147] width 369 height 16
paste input "SEAEO0591010"
click at [321, 150] on input "SEAEO0591010" at bounding box center [408, 147] width 369 height 16
paste input "USZ6N1400006"
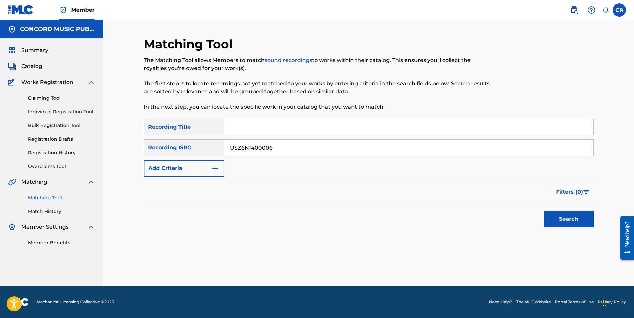
type input "USZ6N1400006"
drag, startPoint x: 316, startPoint y: 122, endPoint x: 331, endPoint y: 129, distance: 16.7
click at [316, 122] on input "Search Form" at bounding box center [408, 127] width 369 height 16
paste input "MARIA"
type input "MARIA"
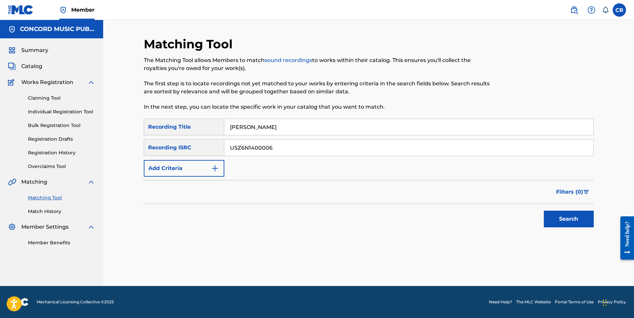
click at [568, 220] on button "Search" at bounding box center [569, 218] width 50 height 17
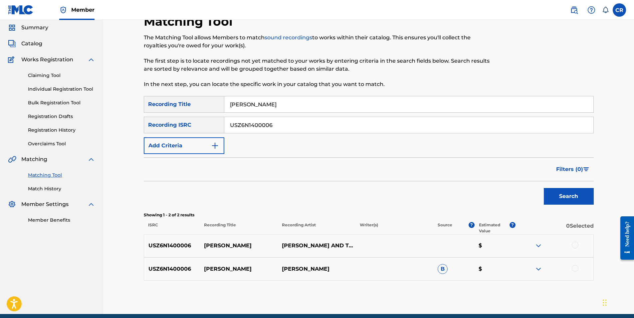
scroll to position [51, 0]
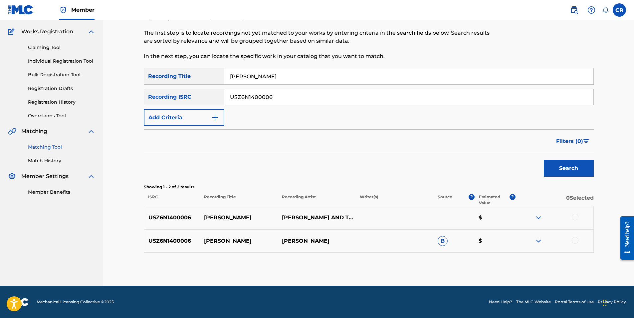
click at [310, 244] on p "JP HARRIS" at bounding box center [317, 241] width 78 height 8
click at [310, 241] on p "JP HARRIS" at bounding box center [317, 241] width 78 height 8
copy p "HARRIS"
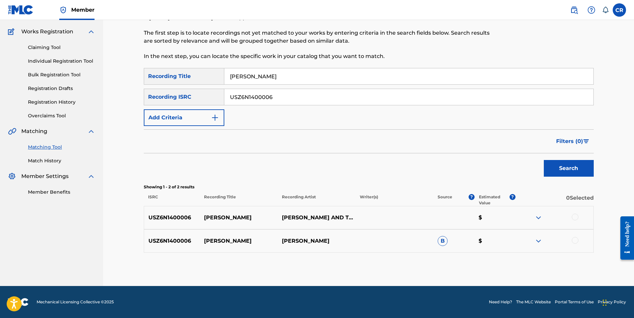
click at [575, 215] on div at bounding box center [575, 216] width 7 height 7
click at [573, 240] on div at bounding box center [575, 240] width 7 height 7
click at [505, 257] on div "Matching Tool The Matching Tool allows Members to match sound recordings to wor…" at bounding box center [369, 136] width 450 height 300
click at [500, 258] on button "Match 2 Groups" at bounding box center [468, 263] width 74 height 17
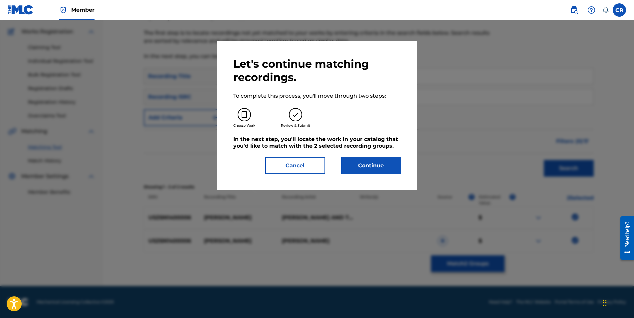
click at [370, 167] on button "Continue" at bounding box center [371, 165] width 60 height 17
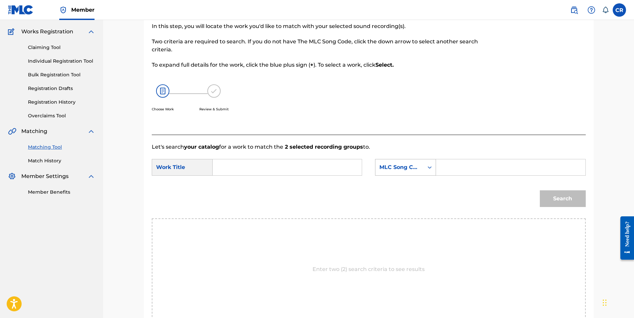
click at [409, 164] on div "MLC Song Code" at bounding box center [400, 167] width 40 height 8
click at [402, 185] on div "Writer Name" at bounding box center [406, 183] width 60 height 17
click at [464, 168] on input "Search Form" at bounding box center [511, 167] width 138 height 16
type input "HARRIS"
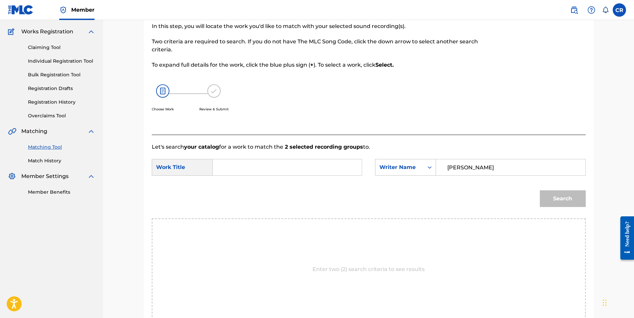
click at [291, 168] on input "Search Form" at bounding box center [287, 167] width 138 height 16
paste input "MARIA"
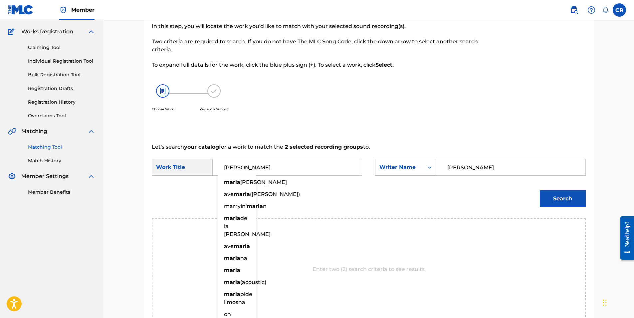
type input "MARIA"
click at [556, 196] on button "Search" at bounding box center [563, 198] width 46 height 17
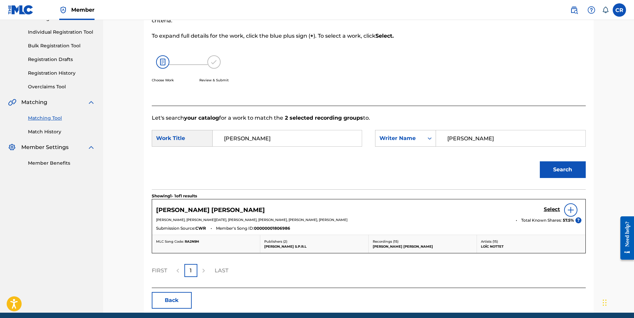
scroll to position [106, 0]
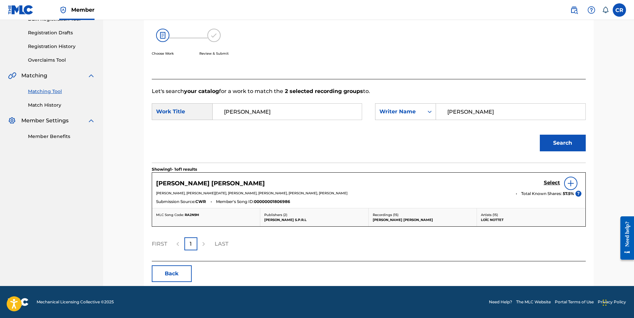
click at [182, 267] on button "Back" at bounding box center [172, 273] width 40 height 17
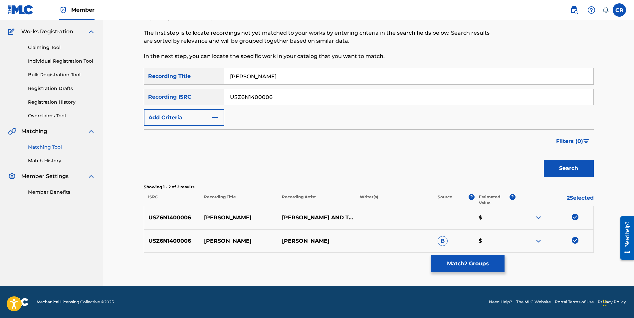
scroll to position [51, 0]
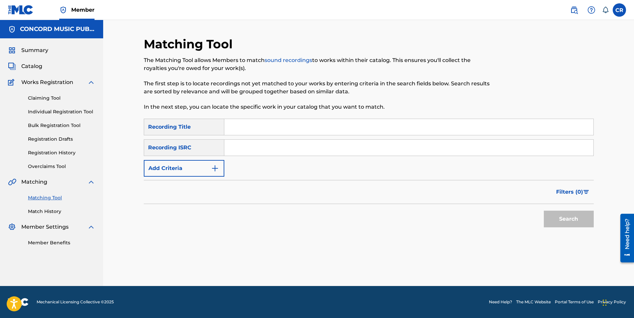
click at [280, 156] on div "SearchWithCriteriaa8069d7e-5185-4949-afa9-33b43774252e Recording Title SearchWi…" at bounding box center [369, 148] width 450 height 58
click at [322, 149] on input "Search Form" at bounding box center [408, 147] width 369 height 16
paste input "FRZ209620106"
type input "FRZ209620106"
click at [323, 124] on input "Search Form" at bounding box center [408, 127] width 369 height 16
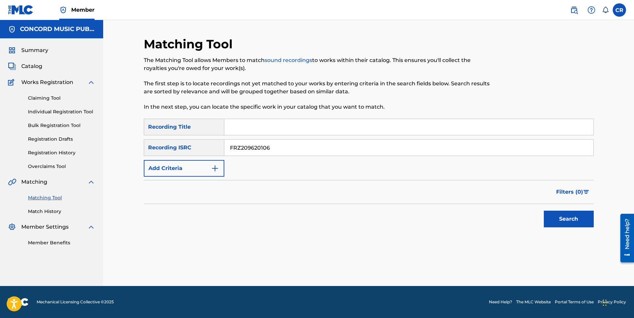
paste input "VESPERS, OP. 37: VI. AVE [PERSON_NAME]"
type input "VESPERS, OP. 37: VI. AVE [PERSON_NAME]"
click at [555, 220] on button "Search" at bounding box center [569, 218] width 50 height 17
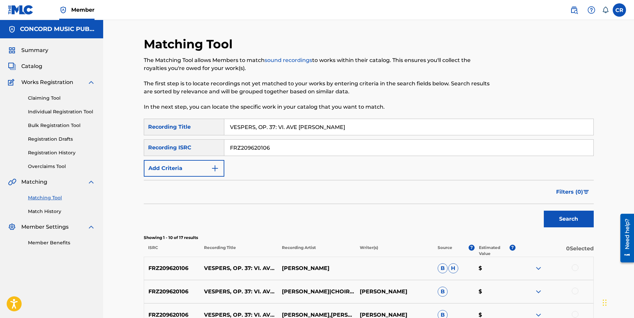
click at [295, 158] on div "SearchWithCriteriaa8069d7e-5185-4949-afa9-33b43774252e Recording Title VESPERS,…" at bounding box center [369, 148] width 450 height 58
click at [295, 149] on input "FRZ209620106" at bounding box center [408, 147] width 369 height 16
paste input "CA5KR214634"
type input "CA5KR2146346"
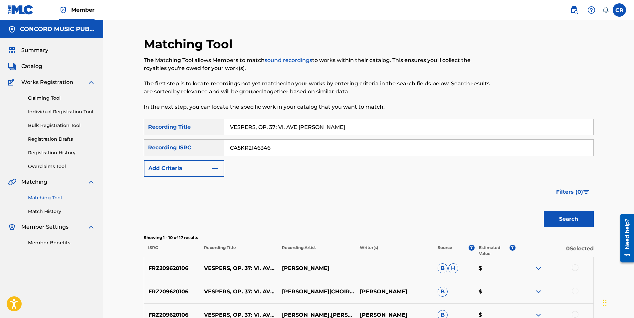
click at [330, 133] on input "VESPERS, OP. 37: VI. AVE [PERSON_NAME]" at bounding box center [408, 127] width 369 height 16
paste input "IT'S A GO (SALVA REMIX)"
type input "IT'S A GO (SALVA REMIX)"
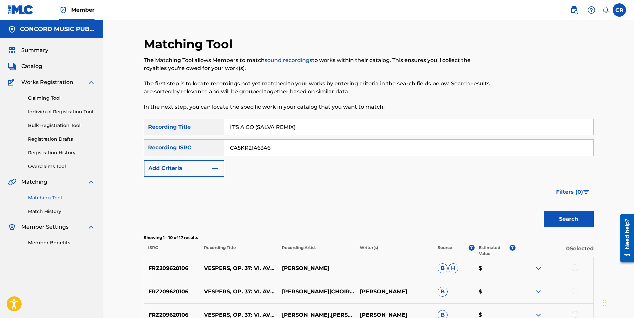
click at [549, 216] on button "Search" at bounding box center [569, 218] width 50 height 17
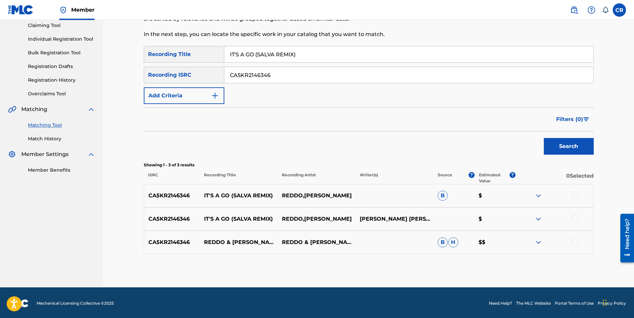
scroll to position [74, 0]
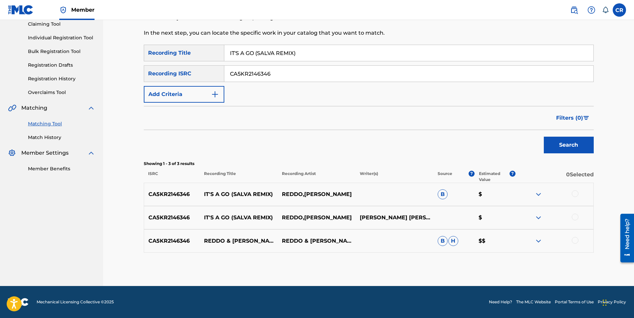
click at [367, 229] on div "CA5KR2146346 [PERSON_NAME] & [PERSON_NAME] - IT'S A GO (SALVA REMIX) [PERSON_NA…" at bounding box center [369, 240] width 450 height 23
click at [368, 221] on p "[PERSON_NAME] [PERSON_NAME]" at bounding box center [395, 217] width 78 height 8
copy p "ROGE"
click at [578, 192] on div at bounding box center [575, 193] width 7 height 7
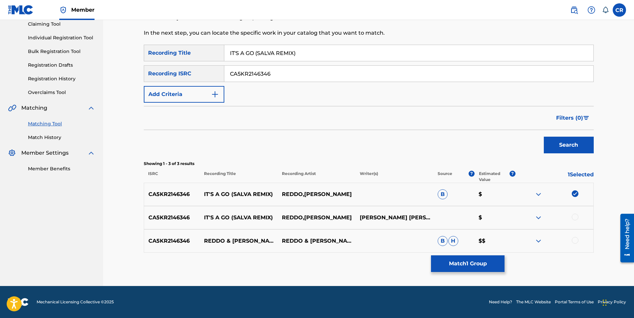
click at [574, 215] on div at bounding box center [575, 216] width 7 height 7
click at [577, 240] on div at bounding box center [575, 240] width 7 height 7
click at [497, 263] on button "Match 3 Groups" at bounding box center [468, 263] width 74 height 17
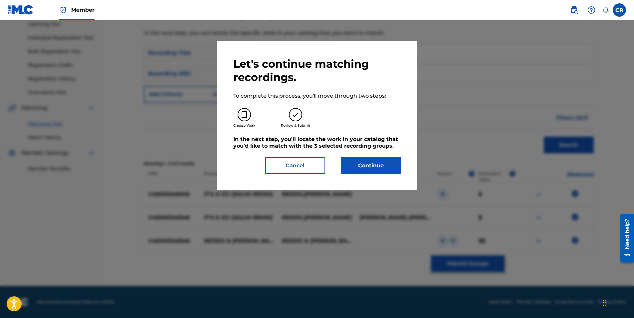
click at [387, 171] on button "Continue" at bounding box center [371, 165] width 60 height 17
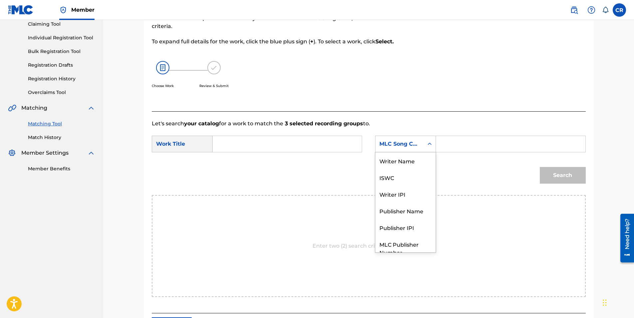
click at [405, 140] on div "MLC Song Code" at bounding box center [400, 143] width 48 height 13
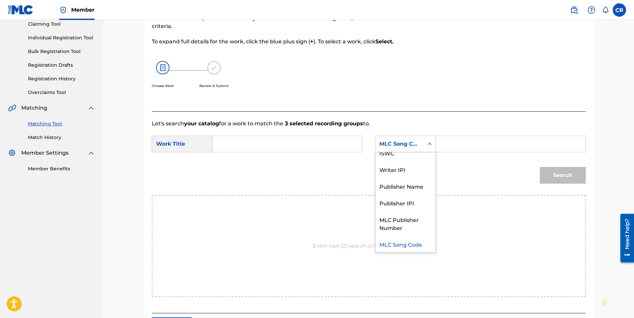
scroll to position [0, 0]
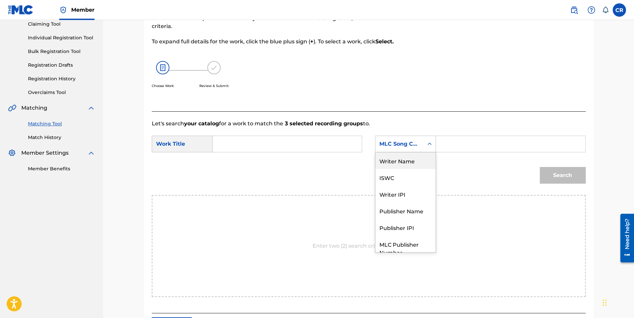
click at [403, 159] on div "Writer Name" at bounding box center [406, 160] width 60 height 17
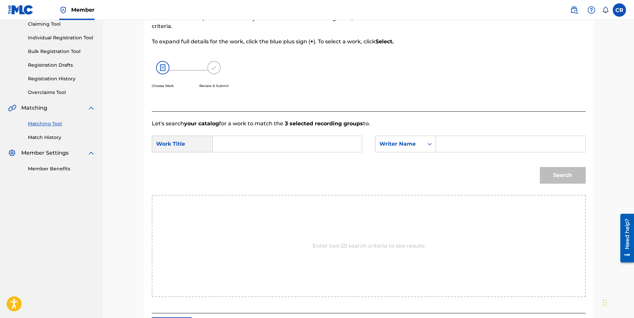
click at [477, 139] on input "Search Form" at bounding box center [511, 144] width 138 height 16
paste input "ROGE"
type input "ROGE"
click at [319, 149] on input "Search Form" at bounding box center [287, 144] width 138 height 16
paste input "IT'S A GO (SALVA REMIX)"
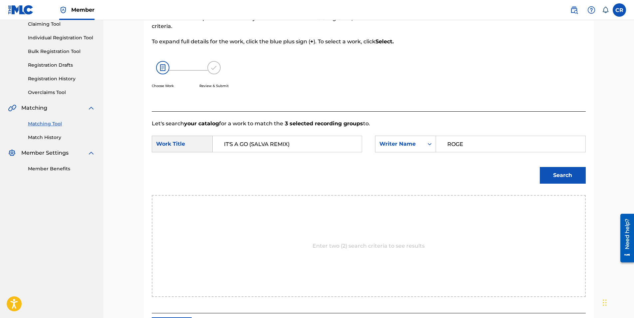
type input "IT'S A GO (SALVA REMIX)"
click at [558, 175] on button "Search" at bounding box center [563, 175] width 46 height 17
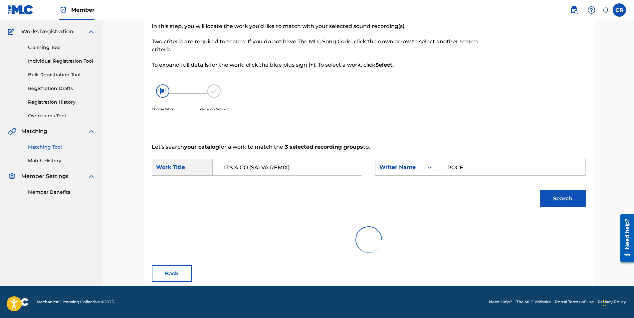
scroll to position [74, 0]
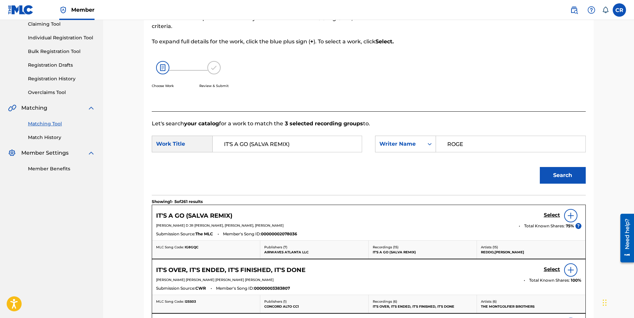
click at [555, 214] on h5 "Select" at bounding box center [552, 215] width 16 height 6
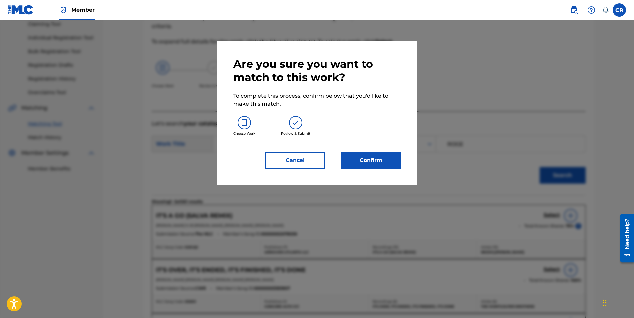
click at [397, 163] on button "Confirm" at bounding box center [371, 160] width 60 height 17
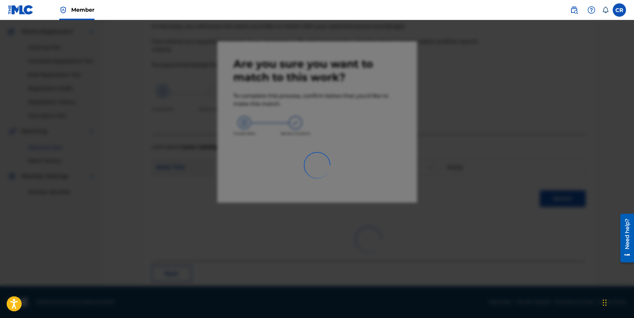
scroll to position [15, 0]
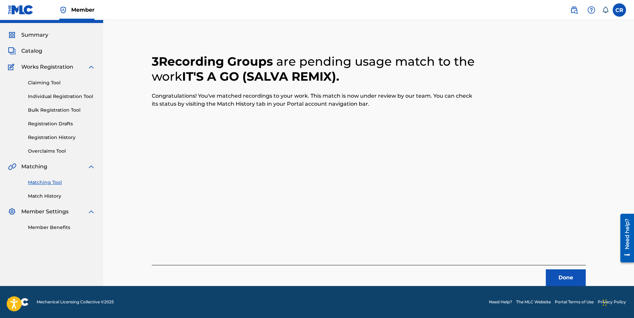
click at [551, 270] on button "Done" at bounding box center [566, 277] width 40 height 17
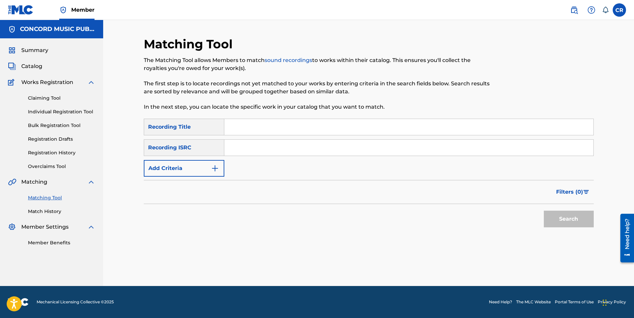
click at [308, 154] on input "Search Form" at bounding box center [408, 147] width 369 height 16
paste input "USBS51500052"
type input "USBS51500052"
drag, startPoint x: 320, startPoint y: 119, endPoint x: 321, endPoint y: 127, distance: 7.8
click at [321, 125] on input "Search Form" at bounding box center [408, 127] width 369 height 16
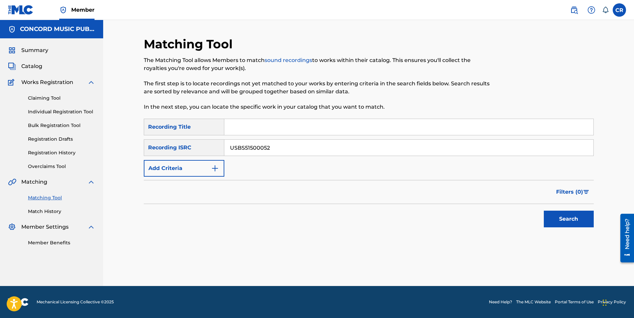
paste input "I WANT LOVE"
type input "I WANT LOVE"
click at [565, 222] on button "Search" at bounding box center [569, 218] width 50 height 17
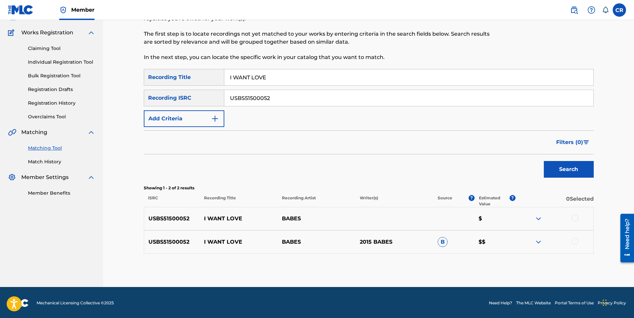
scroll to position [51, 0]
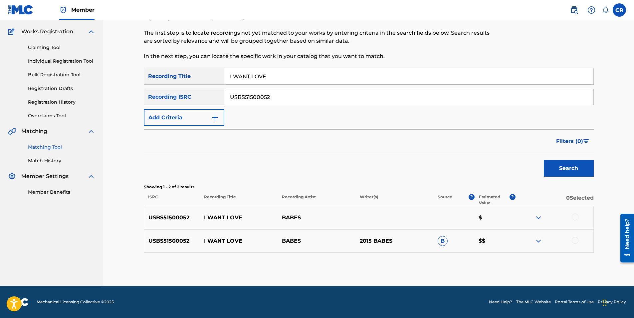
click at [305, 97] on input "USBS51500052" at bounding box center [408, 97] width 369 height 16
click at [304, 97] on input "USBS51500052" at bounding box center [408, 97] width 369 height 16
paste input "KRA380900984"
type input "KRA380900984"
click at [331, 85] on div "SearchWithCriteriaa8069d7e-5185-4949-afa9-33b43774252e Recording Title I WANT L…" at bounding box center [369, 97] width 450 height 58
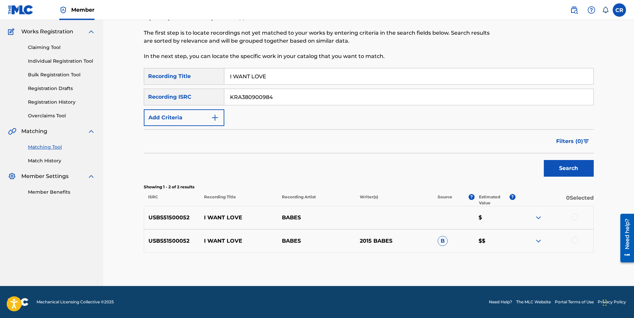
click at [331, 78] on input "I WANT LOVE" at bounding box center [408, 76] width 369 height 16
click at [329, 73] on input "I WANT LOVE" at bounding box center [408, 76] width 369 height 16
paste input "BELIE"
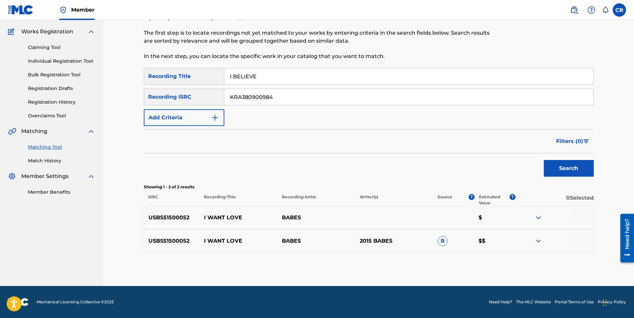
type input "I BELIEVE"
click at [565, 168] on button "Search" at bounding box center [569, 168] width 50 height 17
click at [322, 213] on p "[PERSON_NAME] [PERSON_NAME]" at bounding box center [317, 217] width 78 height 8
copy p "YOUNG"
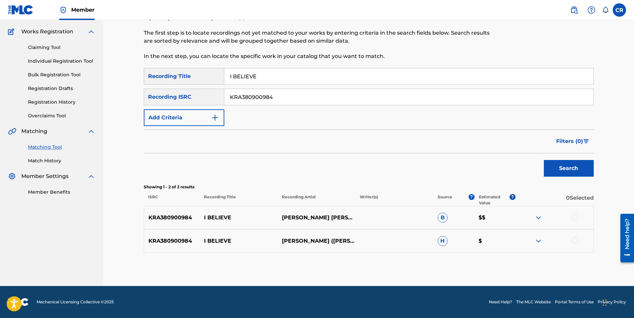
click at [579, 216] on div at bounding box center [555, 217] width 78 height 8
click at [576, 218] on div at bounding box center [575, 216] width 7 height 7
click at [577, 240] on div at bounding box center [575, 240] width 7 height 7
drag, startPoint x: 494, startPoint y: 254, endPoint x: 490, endPoint y: 256, distance: 4.9
click at [494, 254] on div "Matching Tool The Matching Tool allows Members to match sound recordings to wor…" at bounding box center [369, 136] width 450 height 300
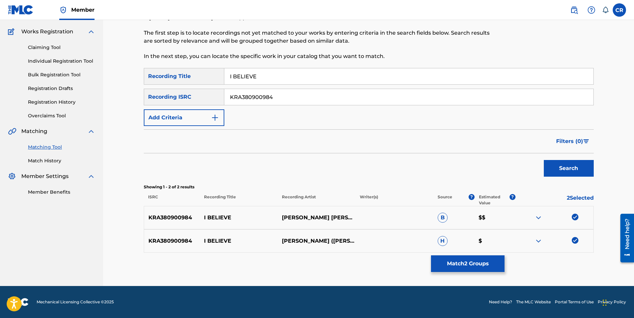
click at [483, 260] on button "Match 2 Groups" at bounding box center [468, 263] width 74 height 17
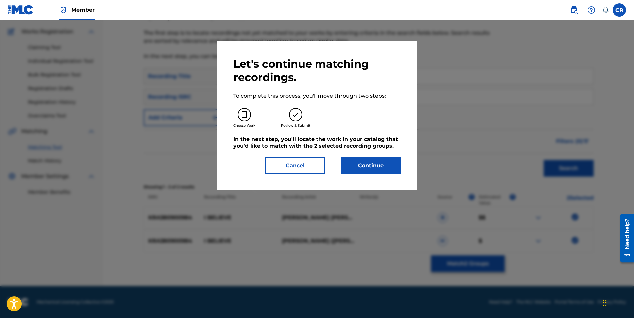
click at [372, 171] on button "Continue" at bounding box center [371, 165] width 60 height 17
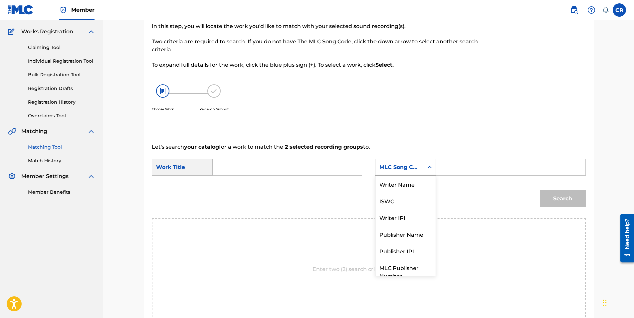
click at [390, 164] on div "MLC Song Code" at bounding box center [400, 167] width 40 height 8
drag, startPoint x: 401, startPoint y: 180, endPoint x: 417, endPoint y: 176, distance: 16.5
click at [401, 180] on div "Writer Name" at bounding box center [406, 183] width 60 height 17
click at [441, 170] on div "Search Form" at bounding box center [510, 167] width 149 height 17
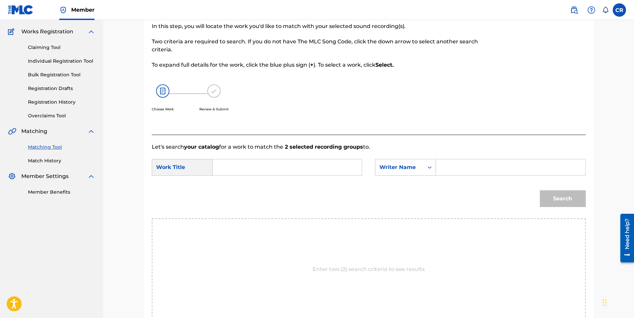
click at [463, 173] on input "Search Form" at bounding box center [511, 167] width 138 height 16
paste input "YOUNG"
type input "YOUNG"
click at [301, 163] on input "Search Form" at bounding box center [287, 167] width 138 height 16
paste input "I BELIEVE"
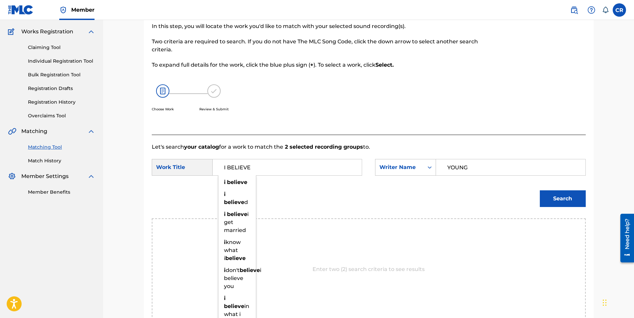
type input "I BELIEVE"
click at [561, 193] on button "Search" at bounding box center [563, 198] width 46 height 17
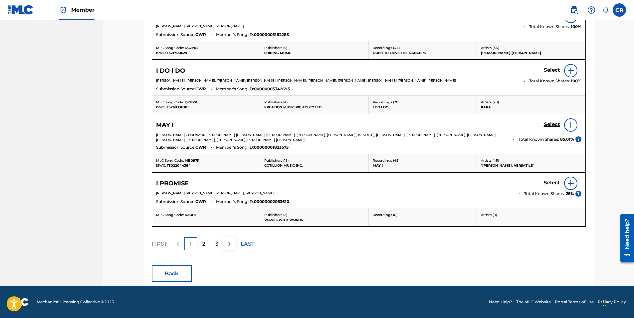
click at [183, 273] on button "Back" at bounding box center [172, 273] width 40 height 17
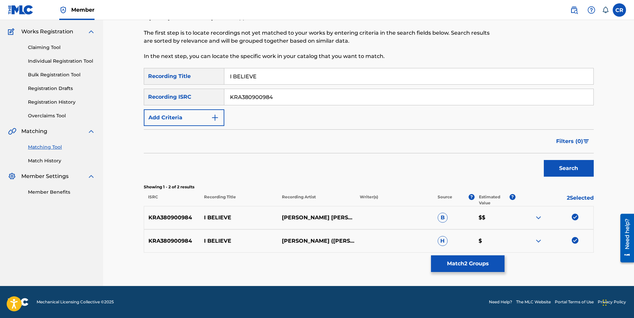
scroll to position [51, 0]
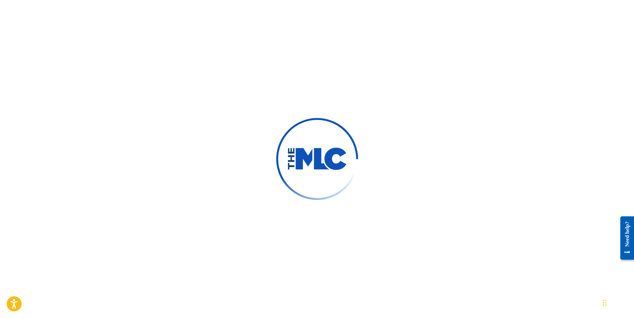
click at [124, 61] on div at bounding box center [317, 159] width 634 height 318
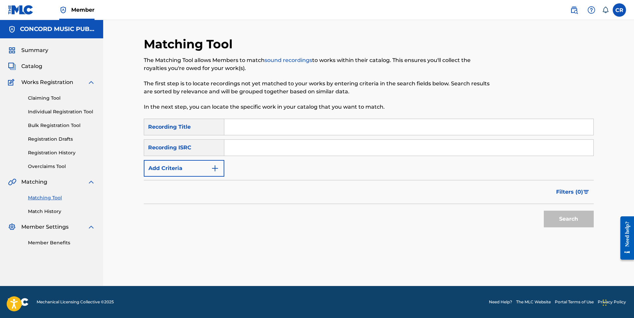
click at [275, 141] on input "Search Form" at bounding box center [408, 147] width 369 height 16
paste input "QZS652188883"
type input "QZS652188883"
click at [309, 126] on input "Search Form" at bounding box center [408, 127] width 369 height 16
paste input "NO LIE (SLOWED REVERB)"
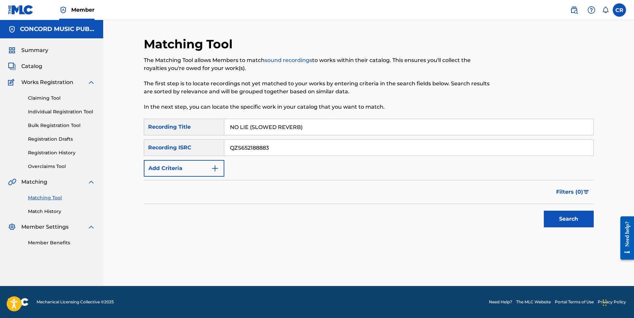
type input "NO LIE (SLOWED REVERB)"
click at [550, 215] on button "Search" at bounding box center [569, 218] width 50 height 17
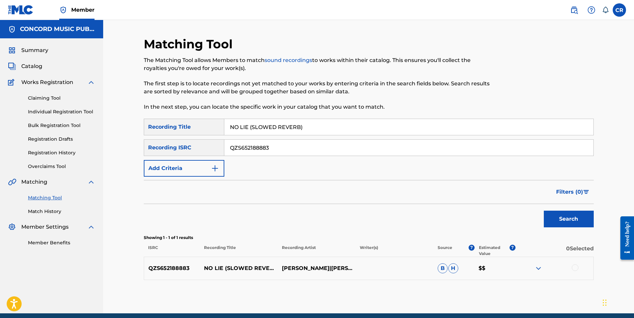
click at [296, 264] on p "[PERSON_NAME]|[PERSON_NAME]|[PERSON_NAME]|[PERSON_NAME]|[PERSON_NAME]|[PERSON_N…" at bounding box center [317, 268] width 78 height 8
click at [295, 264] on p "[PERSON_NAME]|[PERSON_NAME]|[PERSON_NAME]|[PERSON_NAME]|[PERSON_NAME]|[PERSON_N…" at bounding box center [317, 268] width 78 height 8
copy p "[PERSON_NAME]"
click at [578, 266] on div at bounding box center [575, 267] width 7 height 7
click at [472, 269] on button "Match 1 Group" at bounding box center [468, 263] width 74 height 17
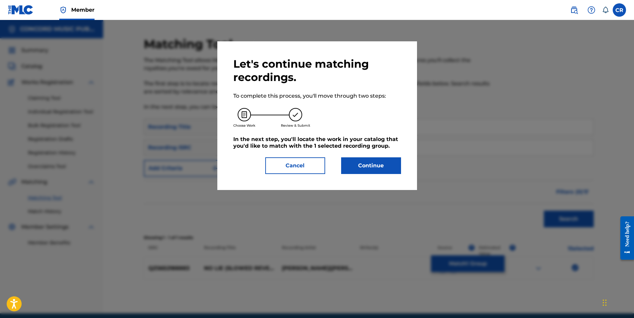
click at [374, 170] on button "Continue" at bounding box center [371, 165] width 60 height 17
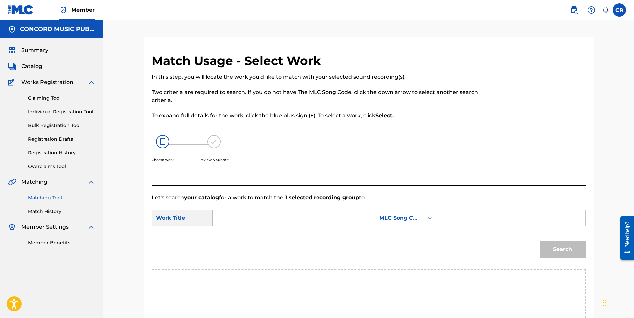
click at [396, 214] on div "MLC Song Code" at bounding box center [400, 218] width 40 height 8
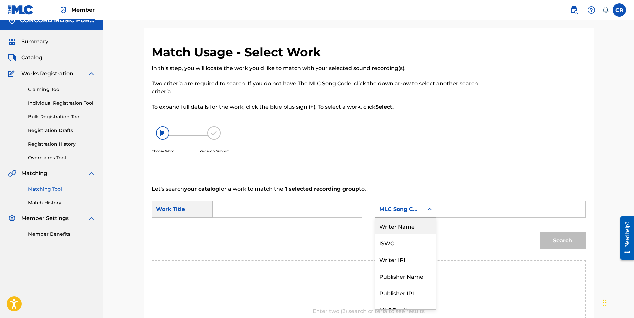
click at [398, 227] on div "Writer Name" at bounding box center [406, 225] width 60 height 17
click at [469, 214] on input "Search Form" at bounding box center [511, 209] width 138 height 16
paste input "[PERSON_NAME]"
type input "[PERSON_NAME]"
click at [297, 206] on input "Search Form" at bounding box center [287, 209] width 138 height 16
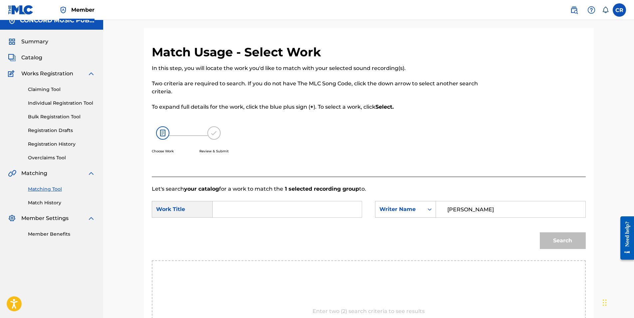
paste input "NO LIE (SLOWED REVERB)"
type input "NO LIE (SLOWED REVERB)"
click at [547, 239] on button "Search" at bounding box center [563, 240] width 46 height 17
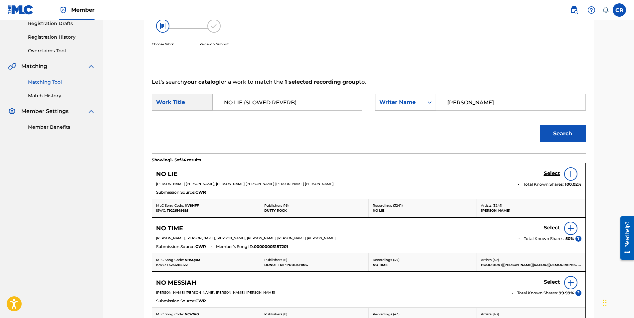
scroll to position [175, 0]
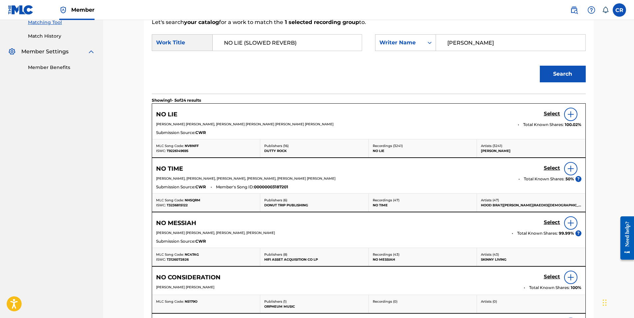
click at [546, 114] on h5 "Select" at bounding box center [552, 114] width 16 height 6
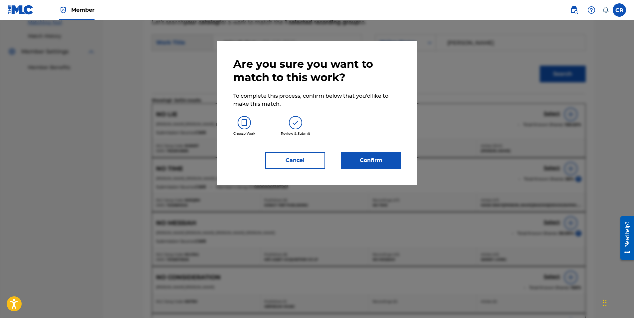
click at [362, 154] on button "Confirm" at bounding box center [371, 160] width 60 height 17
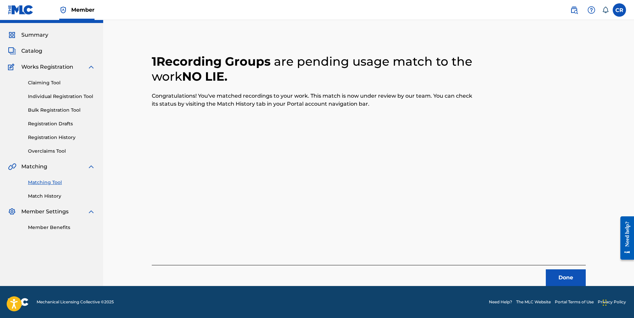
scroll to position [15, 0]
click at [558, 268] on div "Done" at bounding box center [369, 275] width 434 height 21
click at [554, 275] on button "Done" at bounding box center [566, 277] width 40 height 17
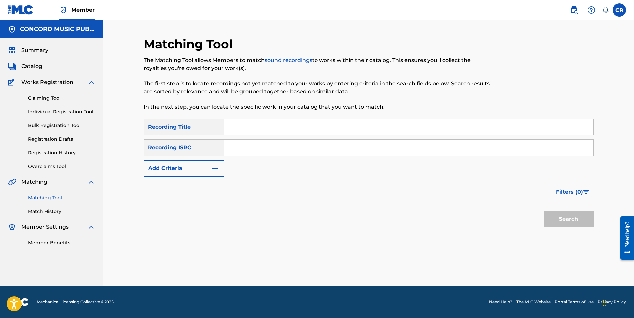
click at [311, 153] on input "Search Form" at bounding box center [408, 147] width 369 height 16
paste input "USANG2233202"
type input "USANG2233202"
drag, startPoint x: 370, startPoint y: 131, endPoint x: 428, endPoint y: 150, distance: 61.0
click at [370, 131] on input "Search Form" at bounding box center [408, 127] width 369 height 16
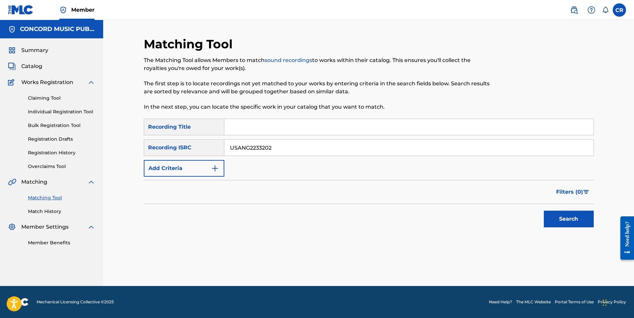
paste input "TE QUIERO POR QUE TE QUIERO (TOLOLOCHE)"
type input "TE QUIERO POR QUE TE QUIERO (TOLOLOCHE)"
click at [559, 215] on button "Search" at bounding box center [569, 218] width 50 height 17
